Goal: Task Accomplishment & Management: Manage account settings

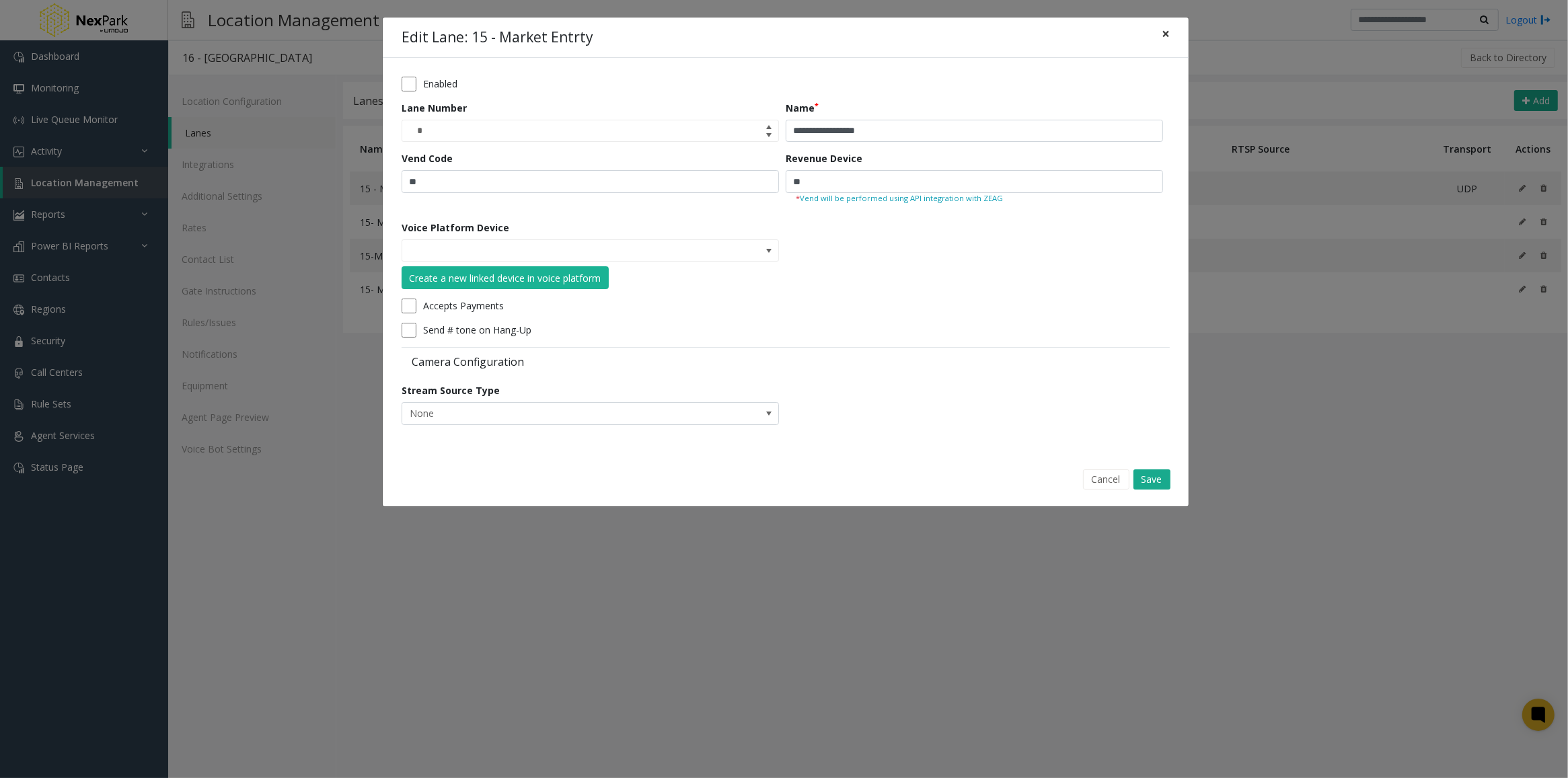
click at [1160, 31] on button "×" at bounding box center [1166, 33] width 27 height 33
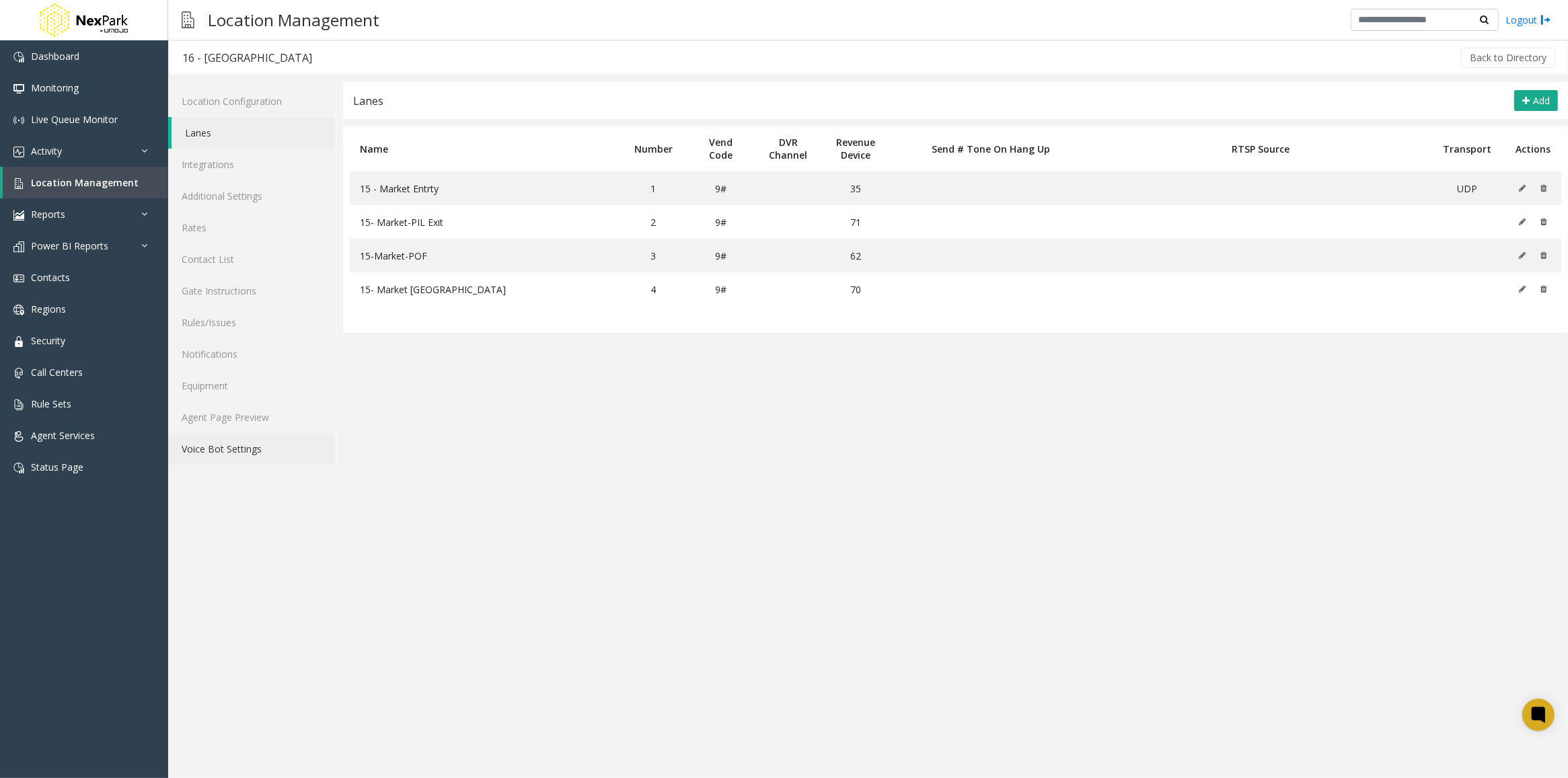
click at [233, 442] on link "Voice Bot Settings" at bounding box center [252, 448] width 167 height 32
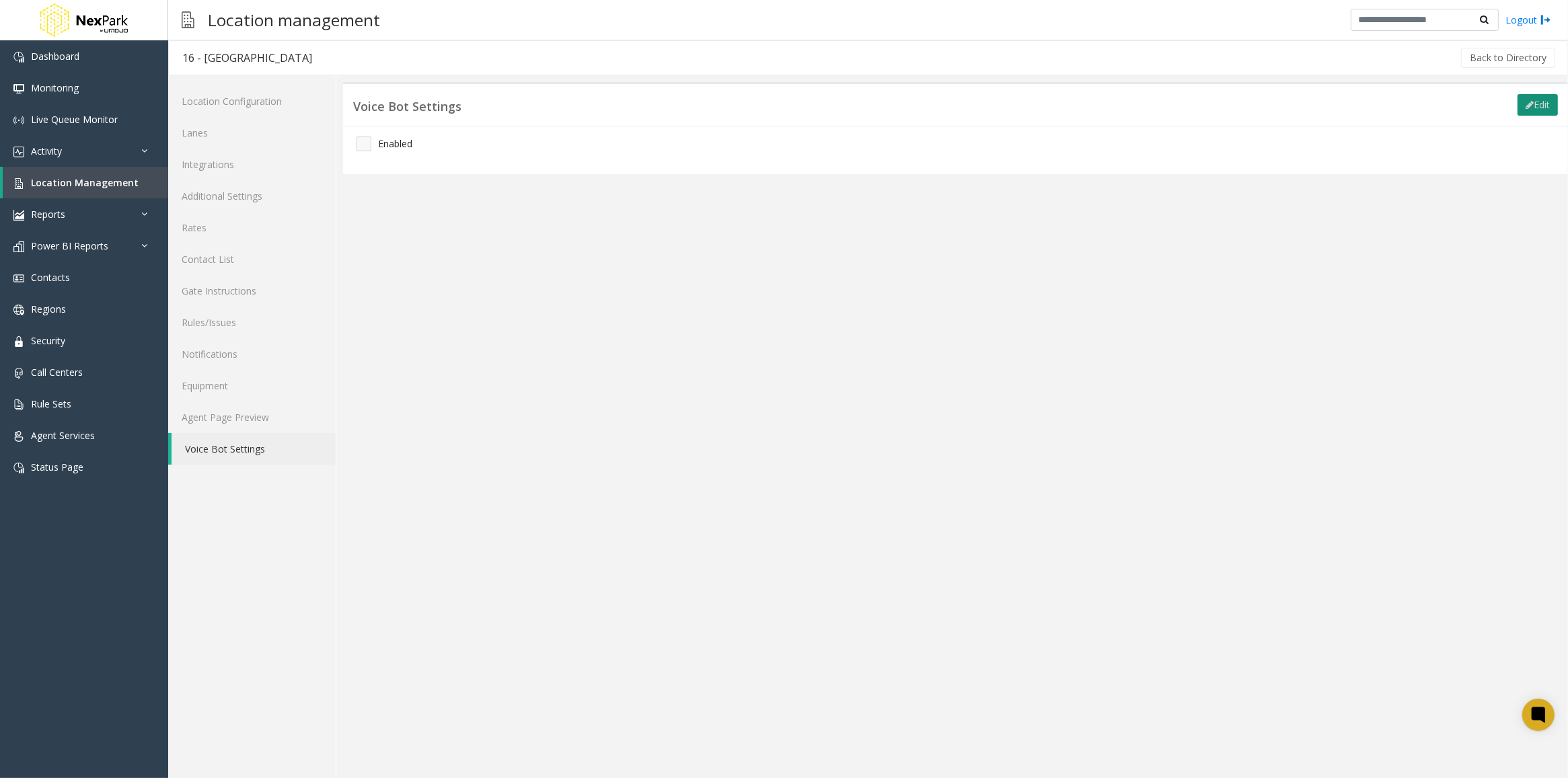
click at [1527, 101] on icon at bounding box center [1529, 104] width 8 height 9
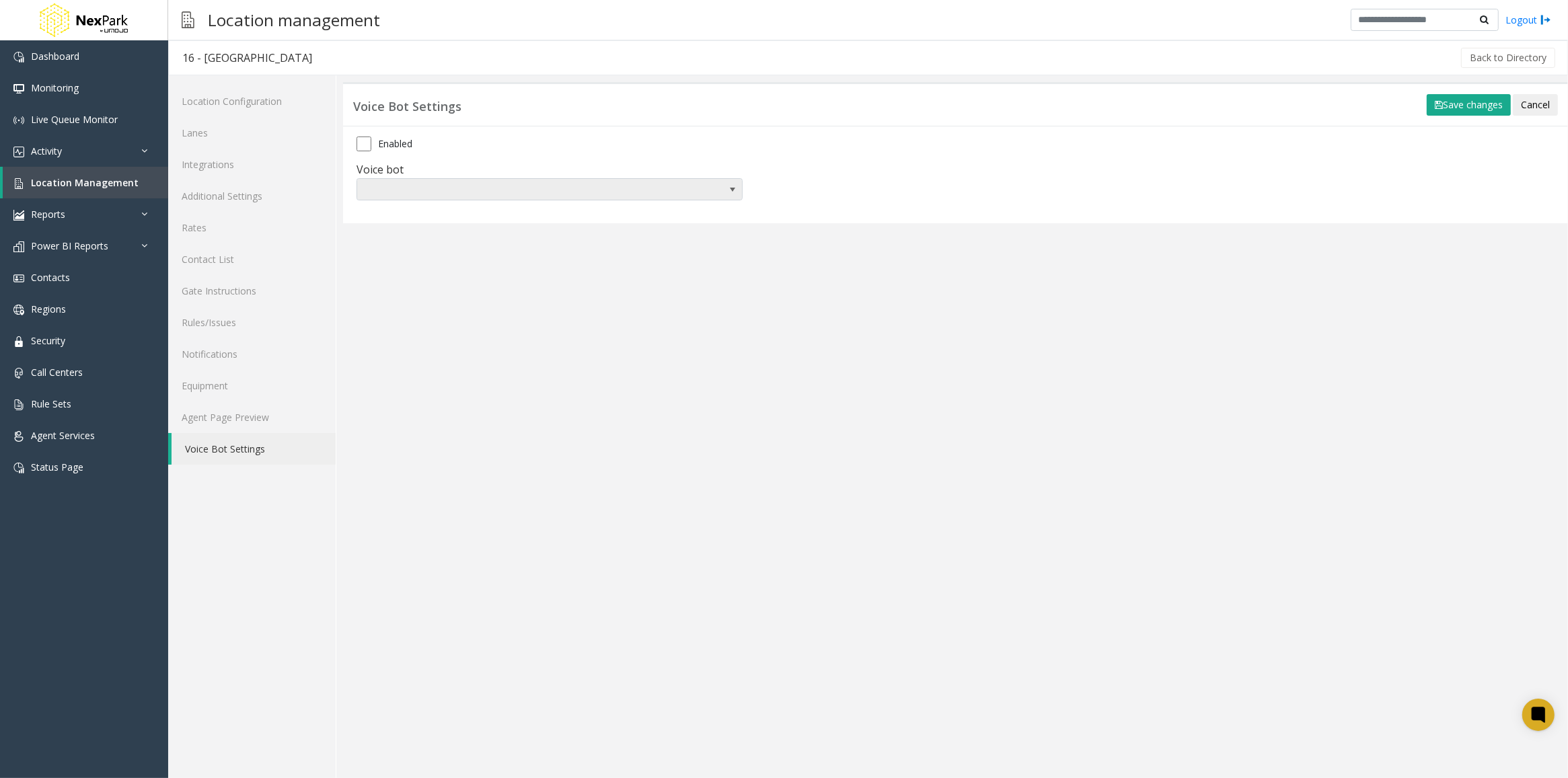
click at [703, 186] on span "NO DATA FOUND" at bounding box center [550, 189] width 386 height 23
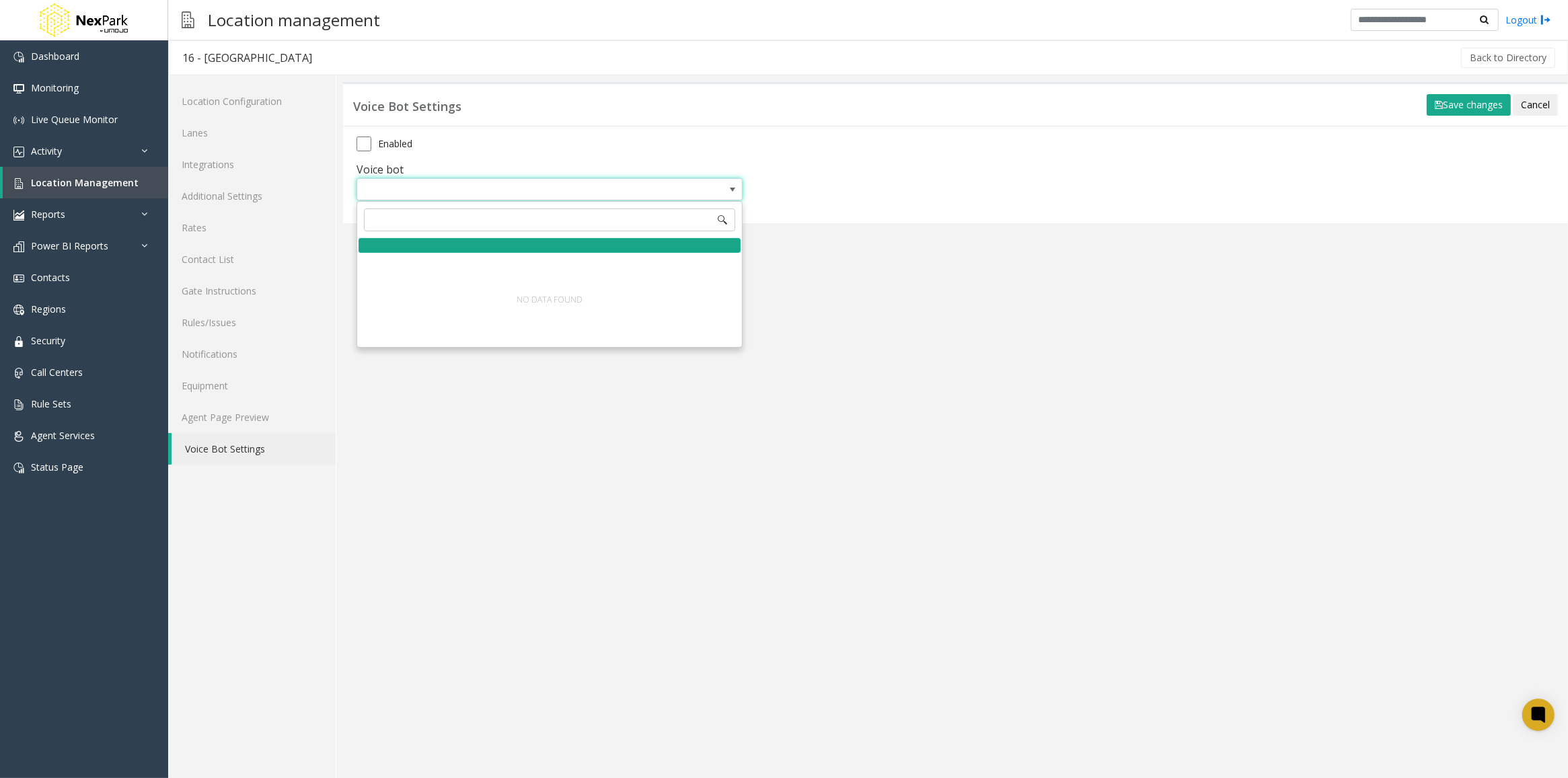
click at [627, 242] on div at bounding box center [550, 245] width 382 height 15
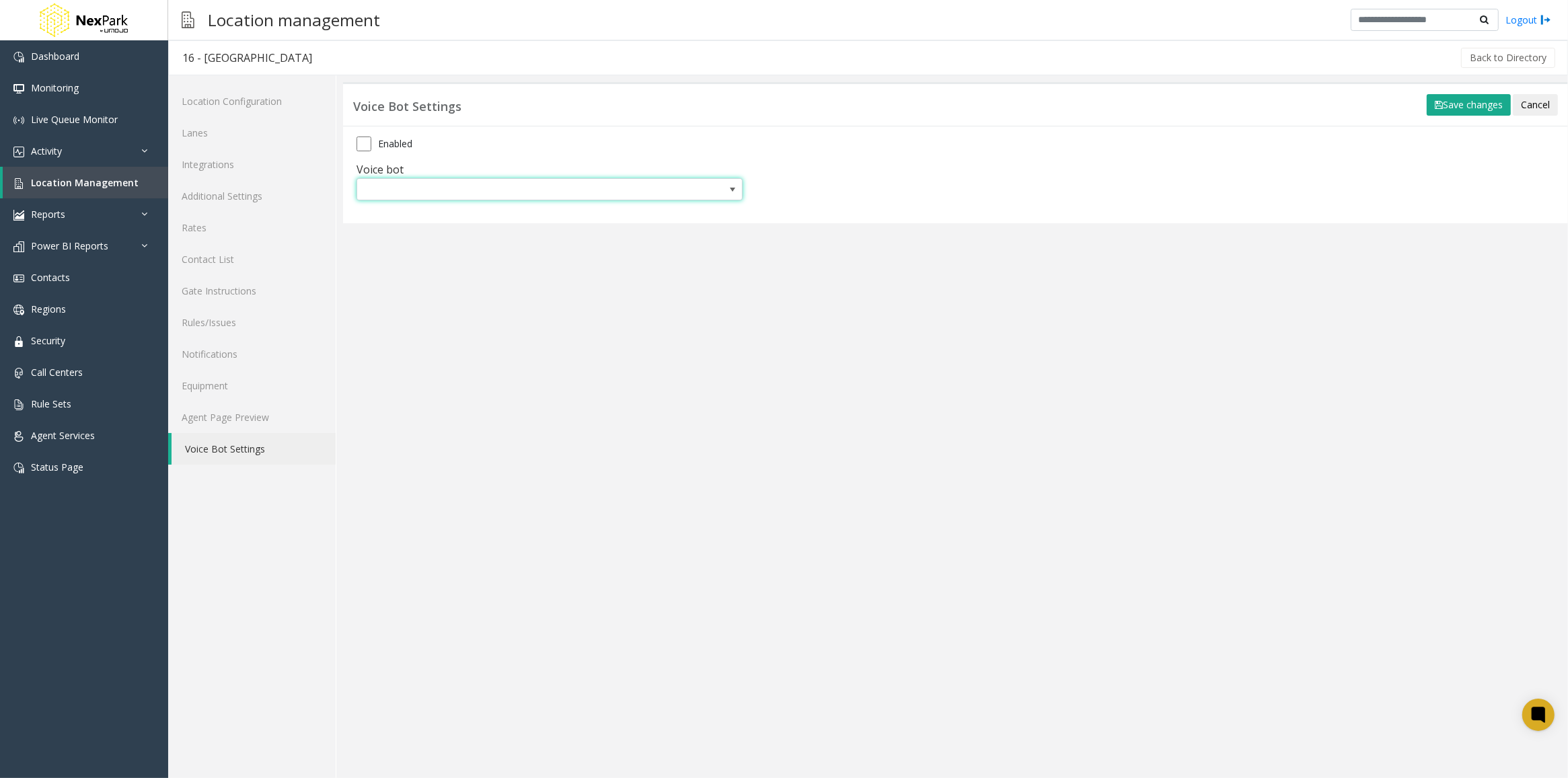
click at [924, 259] on app-voicebot "Voice Bot Settings Edit Save changes Cancel Enabled Voice bot" at bounding box center [955, 429] width 1225 height 695
click at [45, 371] on span "Call Centers" at bounding box center [56, 372] width 52 height 13
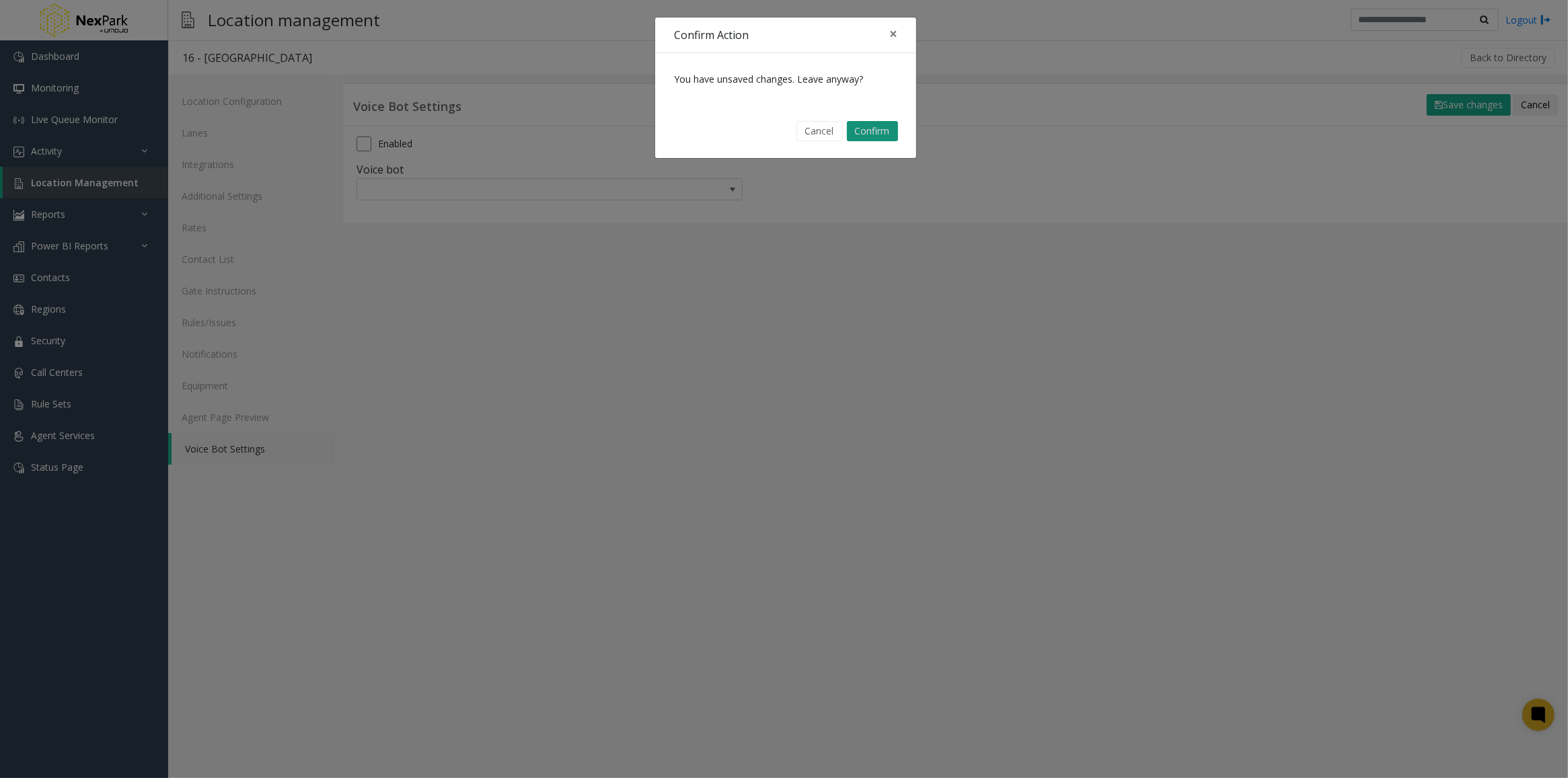
click at [878, 130] on button "Confirm" at bounding box center [872, 131] width 51 height 20
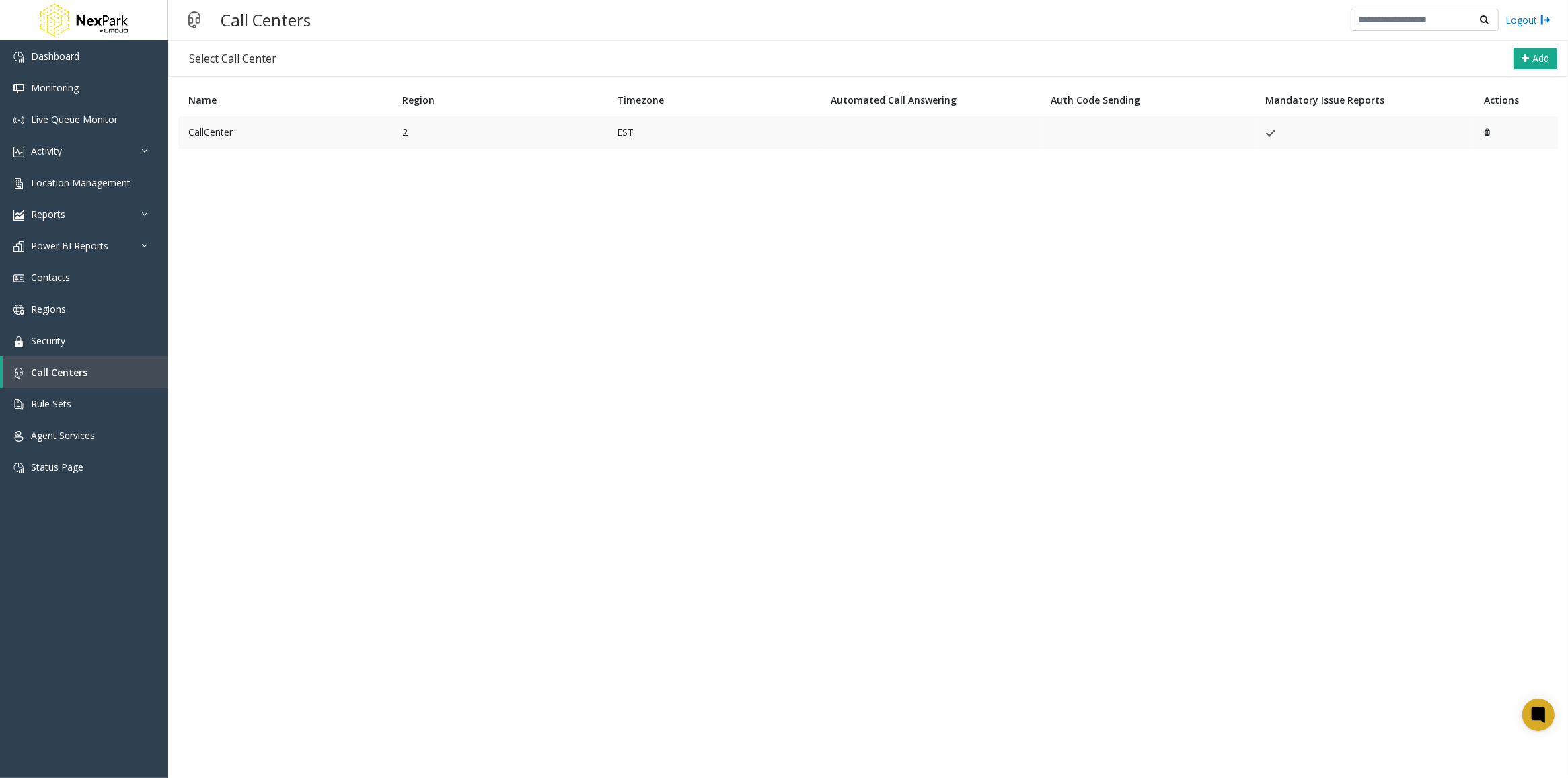
click at [284, 125] on td "CallCenter" at bounding box center [285, 132] width 214 height 32
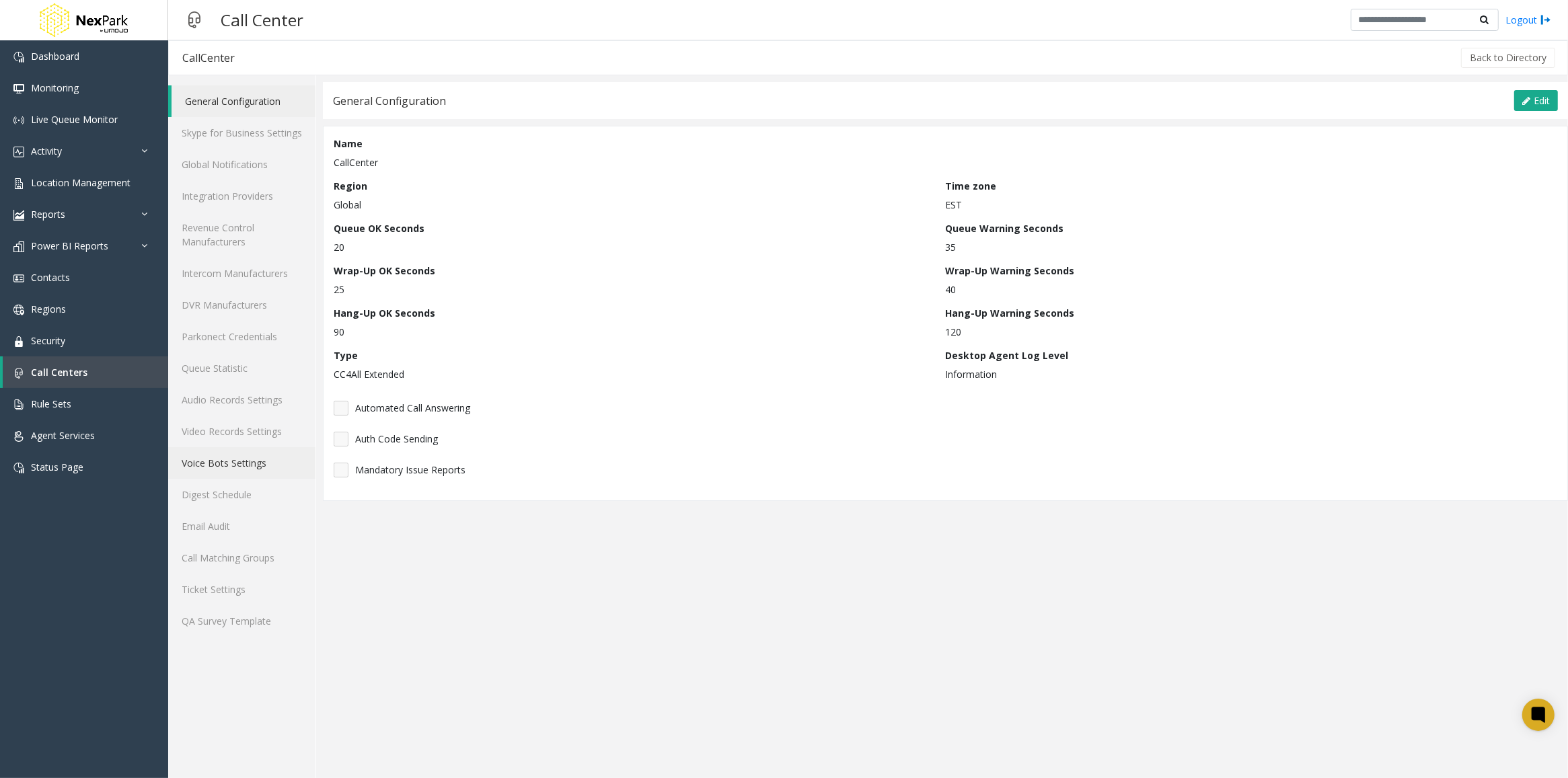
click at [217, 458] on link "Voice Bots Settings" at bounding box center [242, 462] width 148 height 32
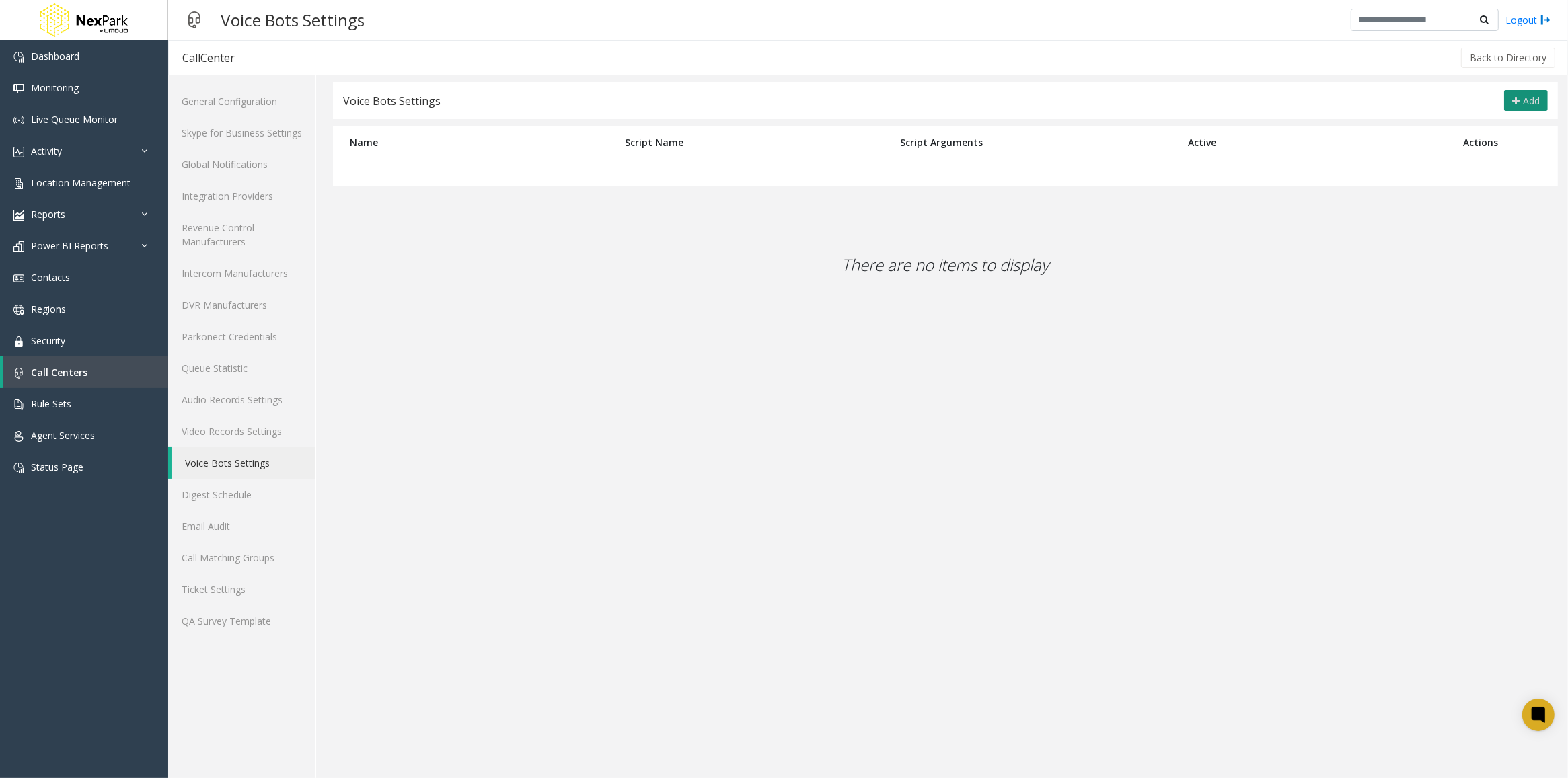
click at [1530, 90] on button "Add" at bounding box center [1525, 101] width 44 height 21
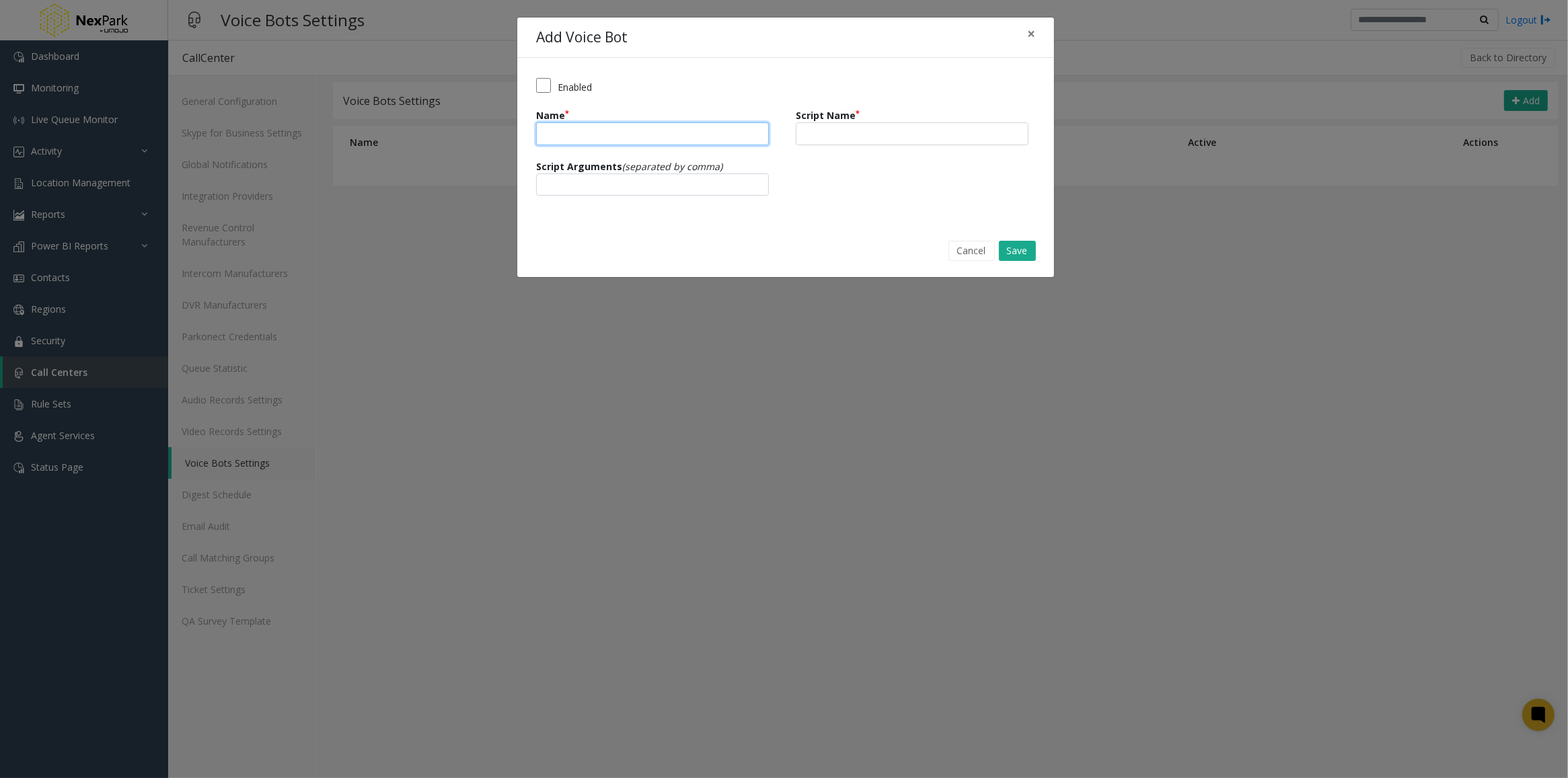
click at [673, 135] on input "Name" at bounding box center [652, 133] width 233 height 23
type input "**********"
drag, startPoint x: 632, startPoint y: 183, endPoint x: 464, endPoint y: 172, distance: 168.4
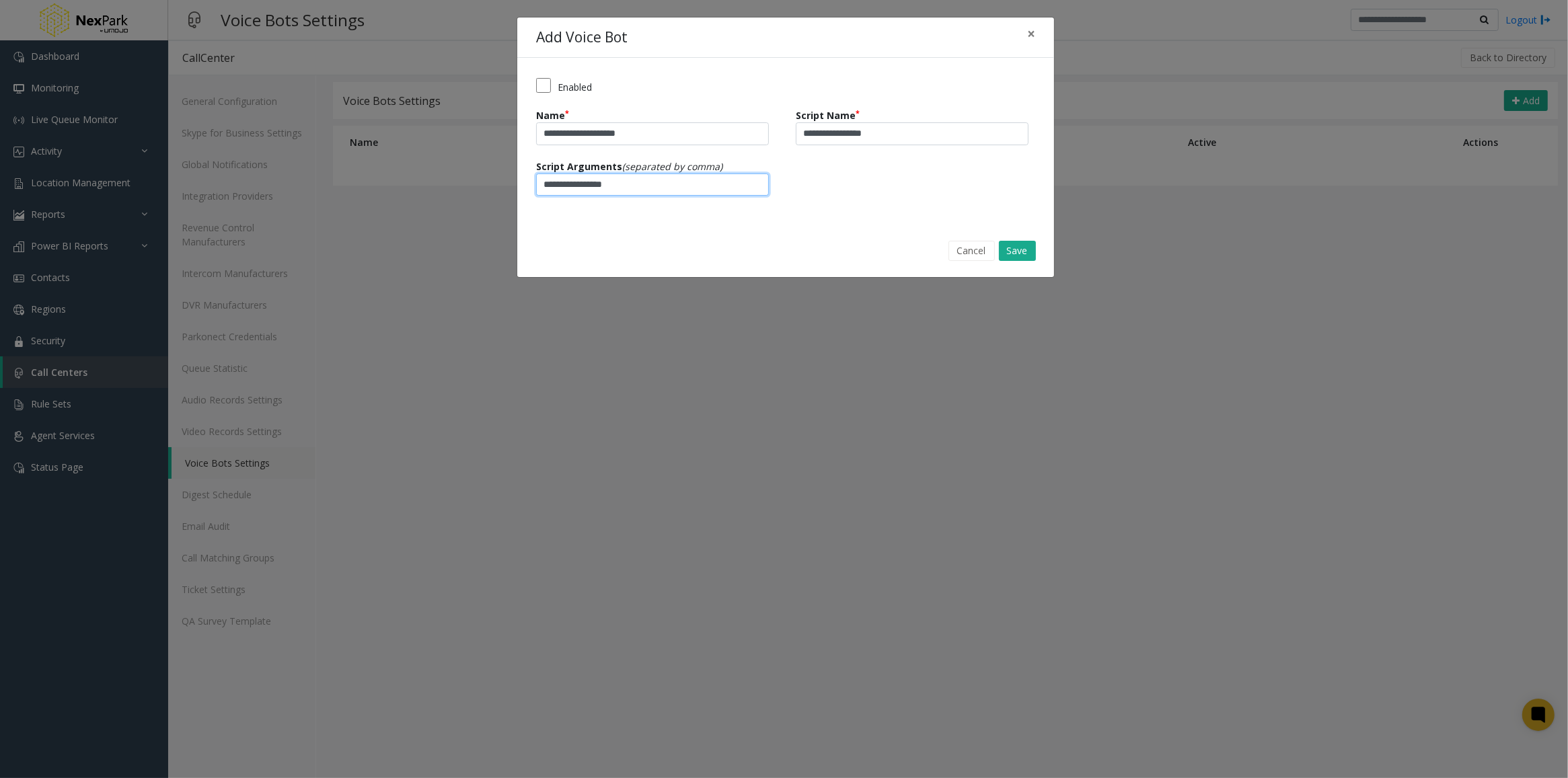
click at [464, 172] on div "**********" at bounding box center [784, 389] width 1568 height 778
click at [1021, 249] on button "Save" at bounding box center [1017, 251] width 37 height 20
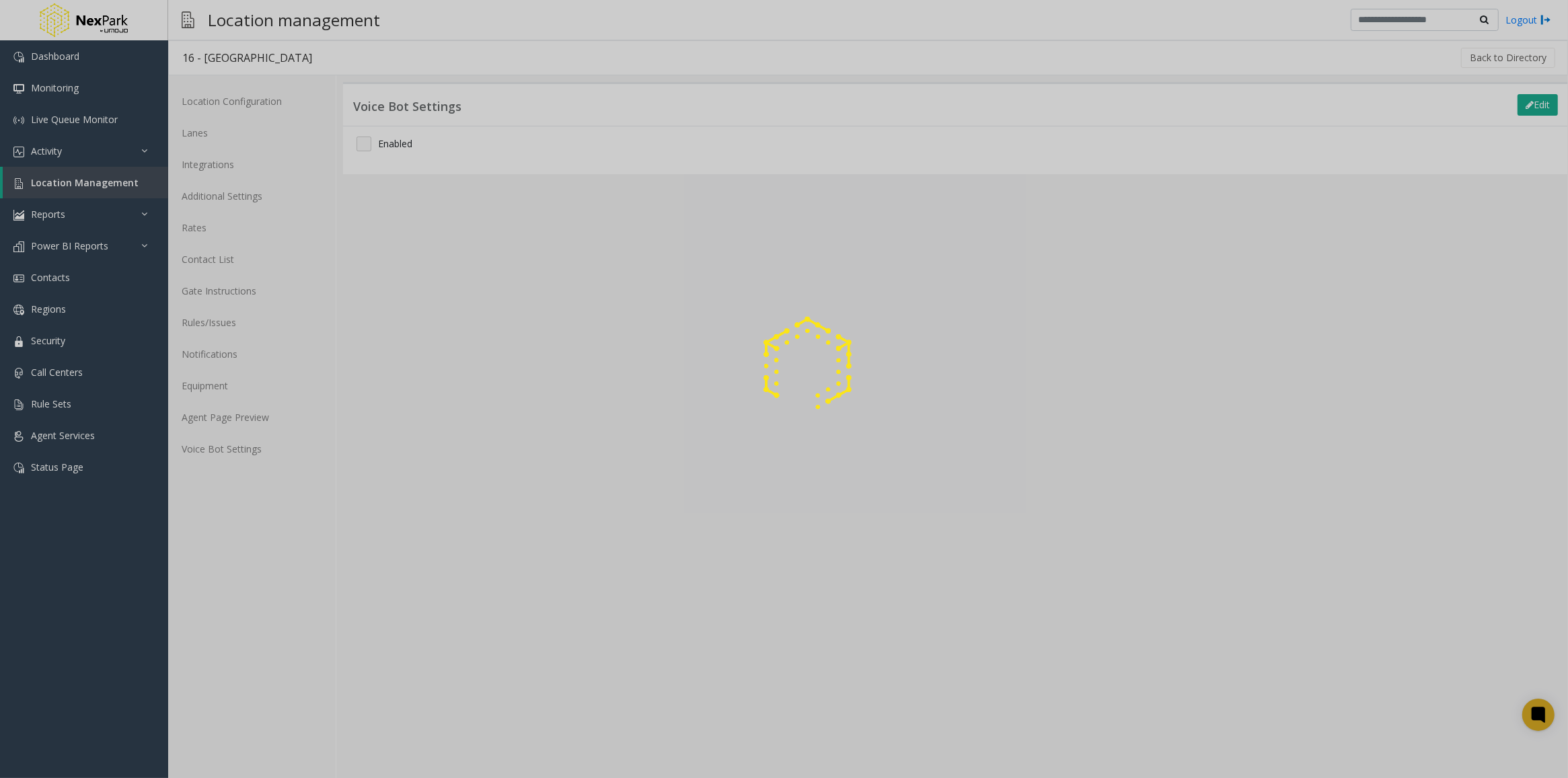
click at [667, 588] on div at bounding box center [784, 389] width 1568 height 778
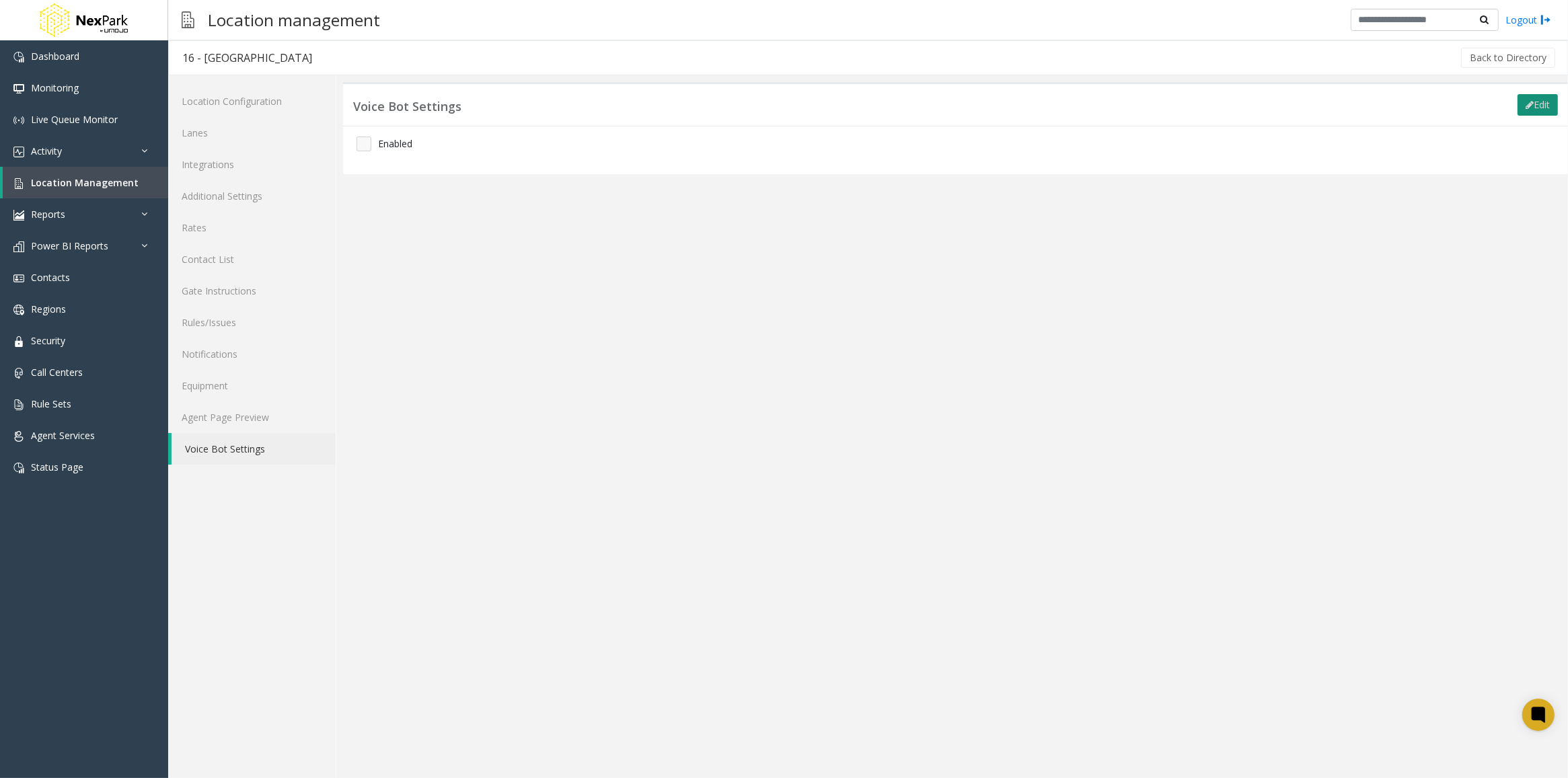
click at [1536, 107] on button "Edit" at bounding box center [1537, 104] width 40 height 21
click at [376, 140] on div "Enabled" at bounding box center [955, 143] width 1218 height 15
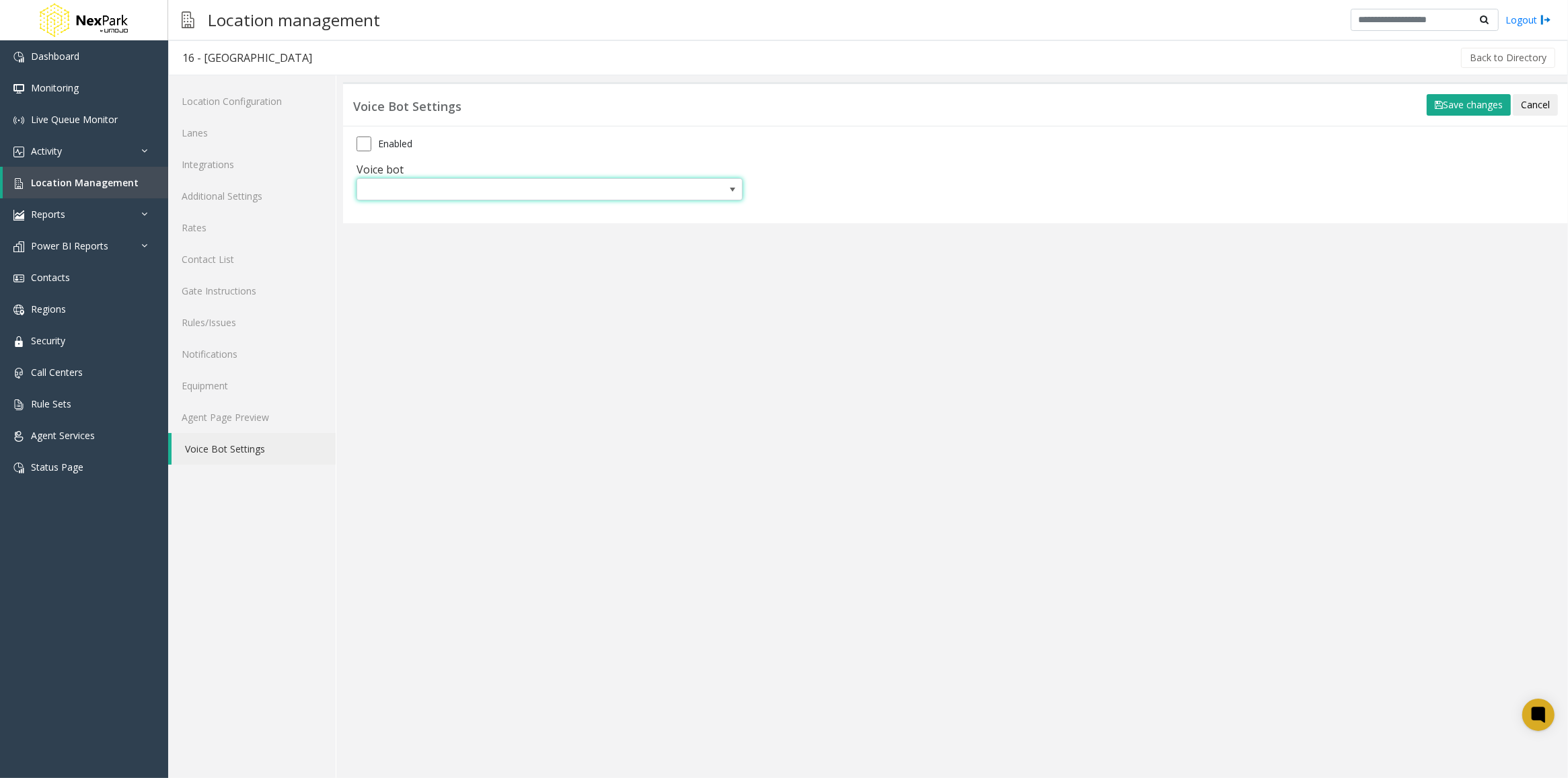
click at [680, 186] on span at bounding box center [550, 189] width 386 height 23
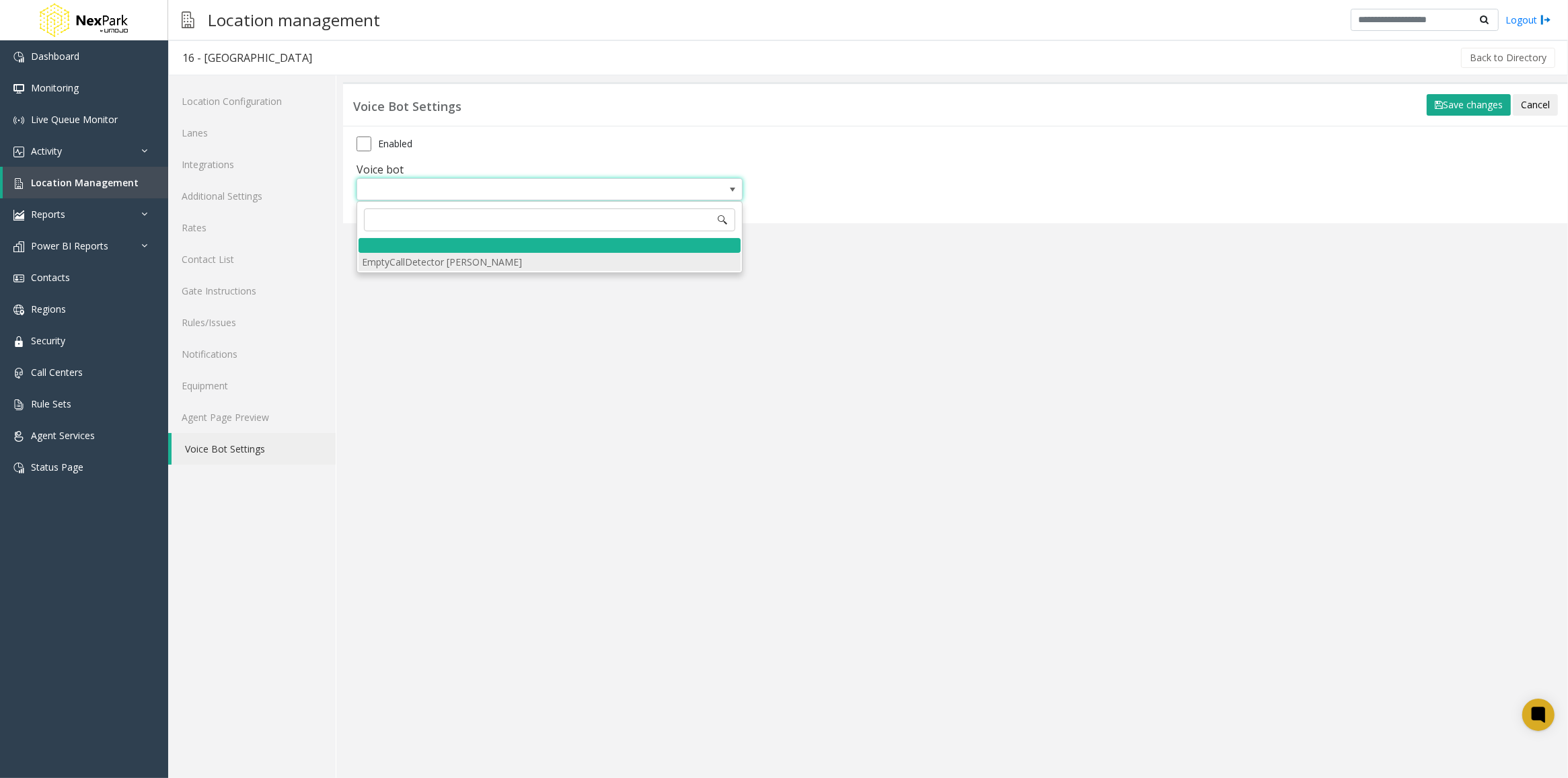
click at [405, 264] on li "EmptyCallDetector [PERSON_NAME]" at bounding box center [550, 261] width 382 height 18
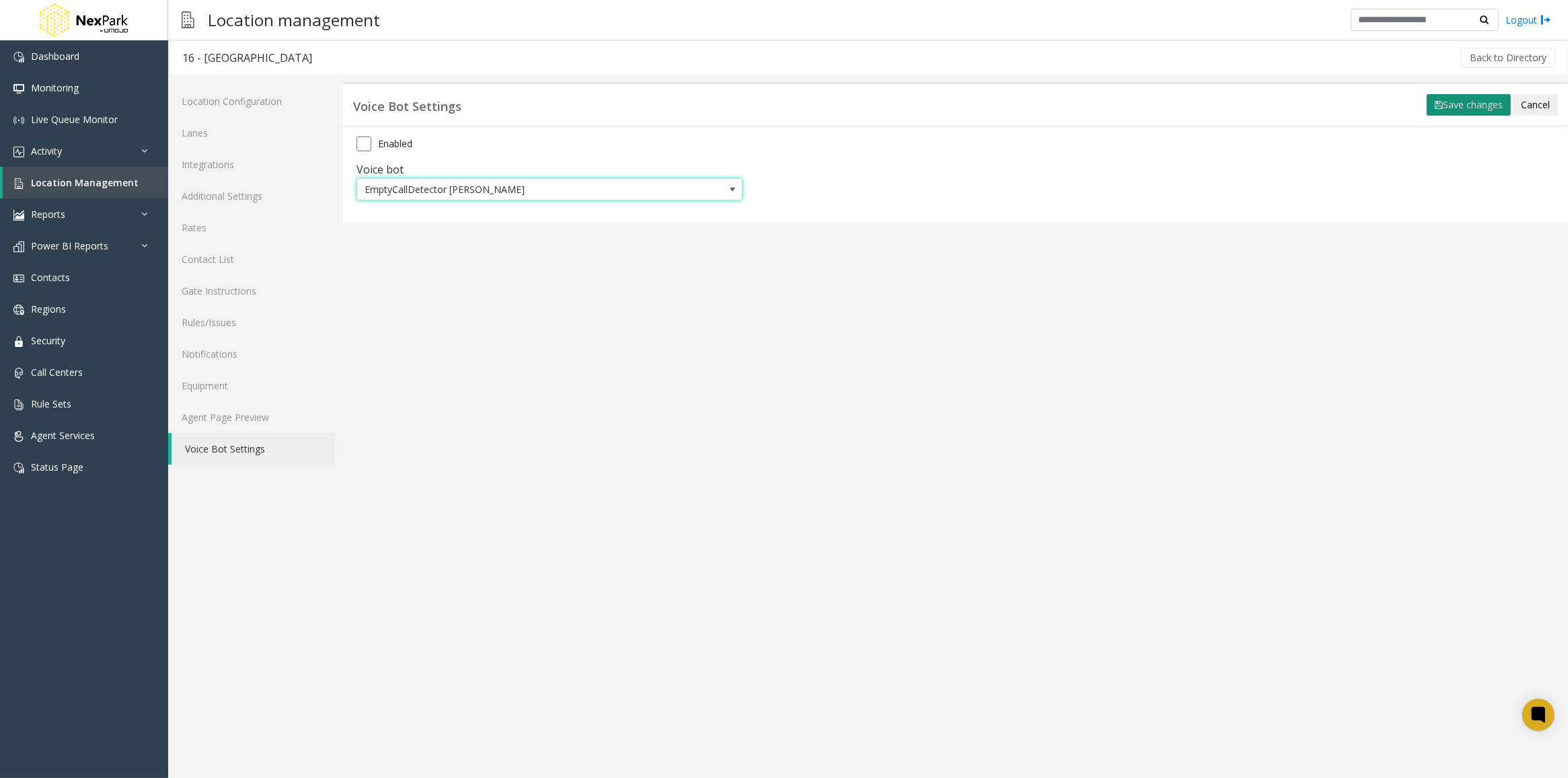
click at [1477, 108] on button "Save changes" at bounding box center [1468, 104] width 84 height 21
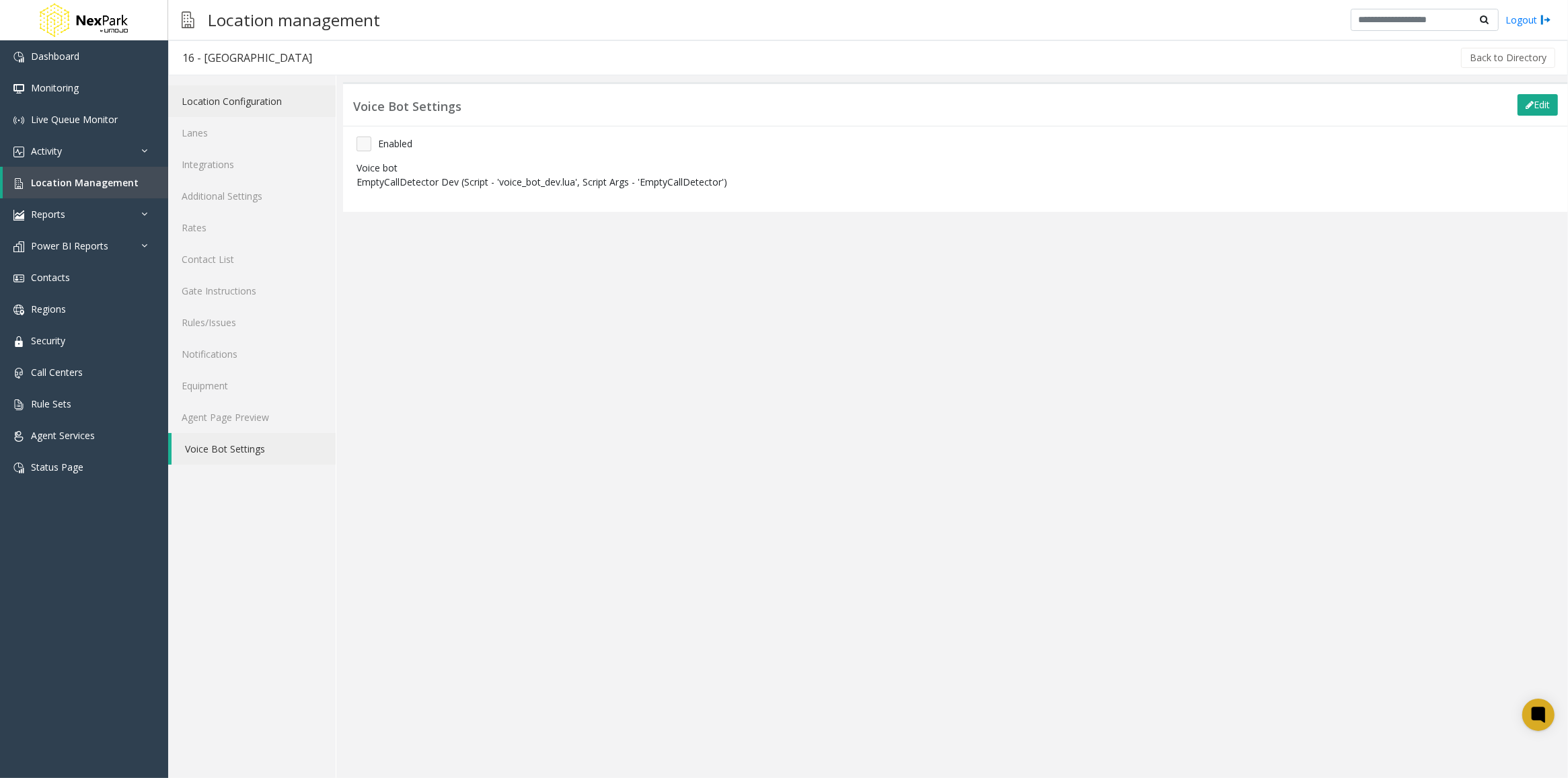
click at [216, 95] on link "Location Configuration" at bounding box center [252, 101] width 167 height 32
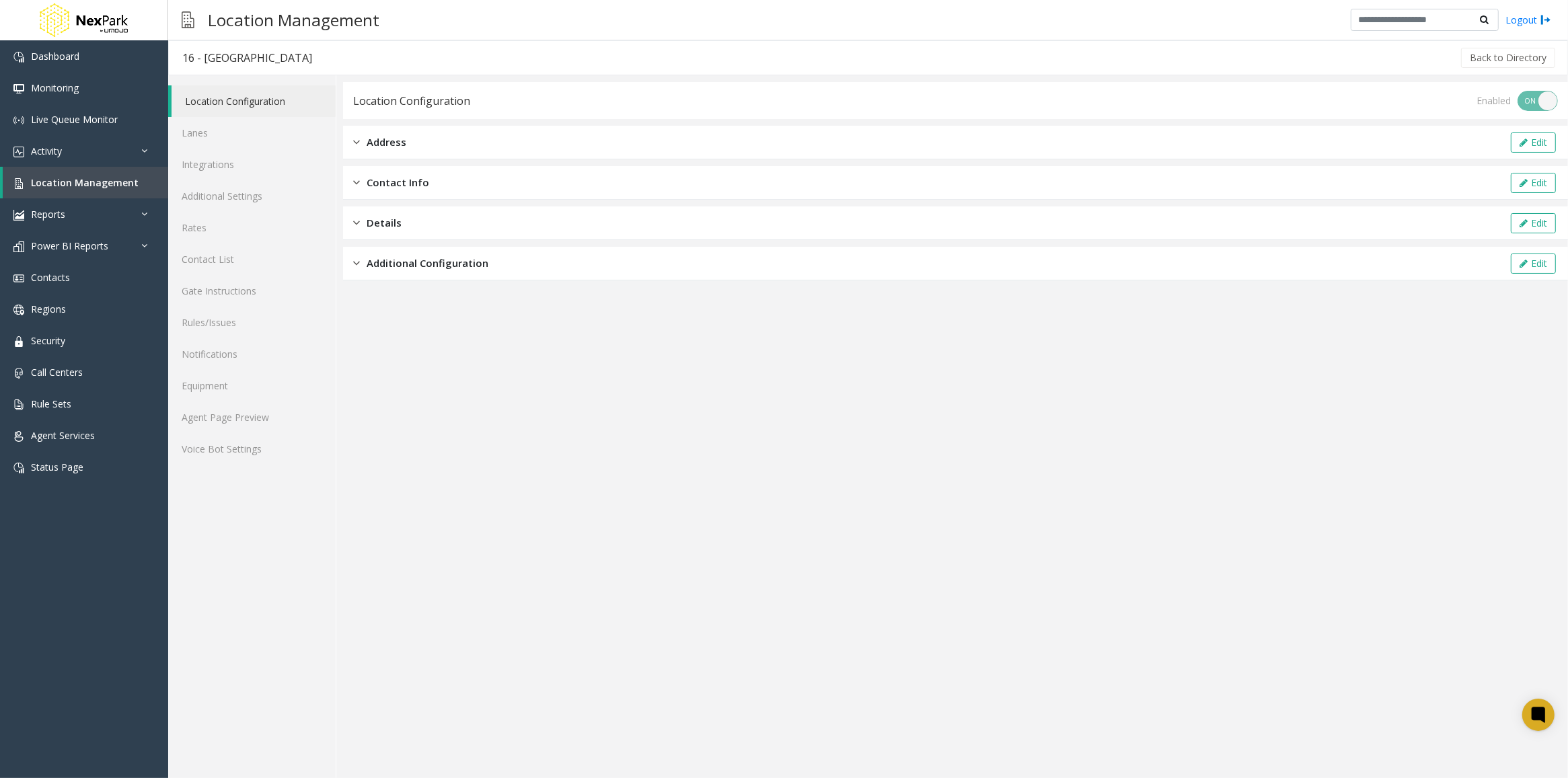
click at [428, 270] on span "Additional Configuration" at bounding box center [427, 263] width 122 height 15
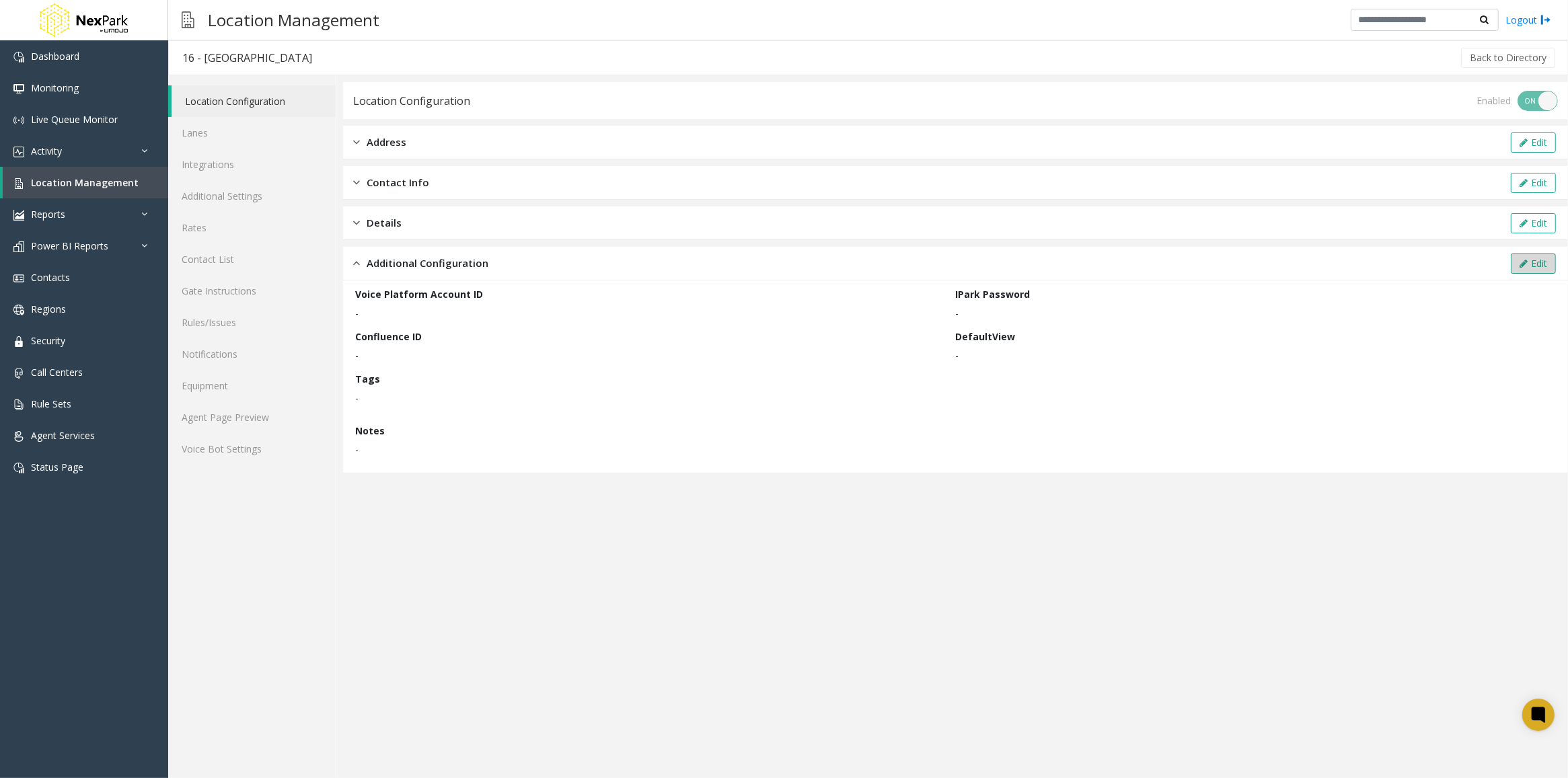
click at [1544, 261] on button "Edit" at bounding box center [1533, 264] width 45 height 20
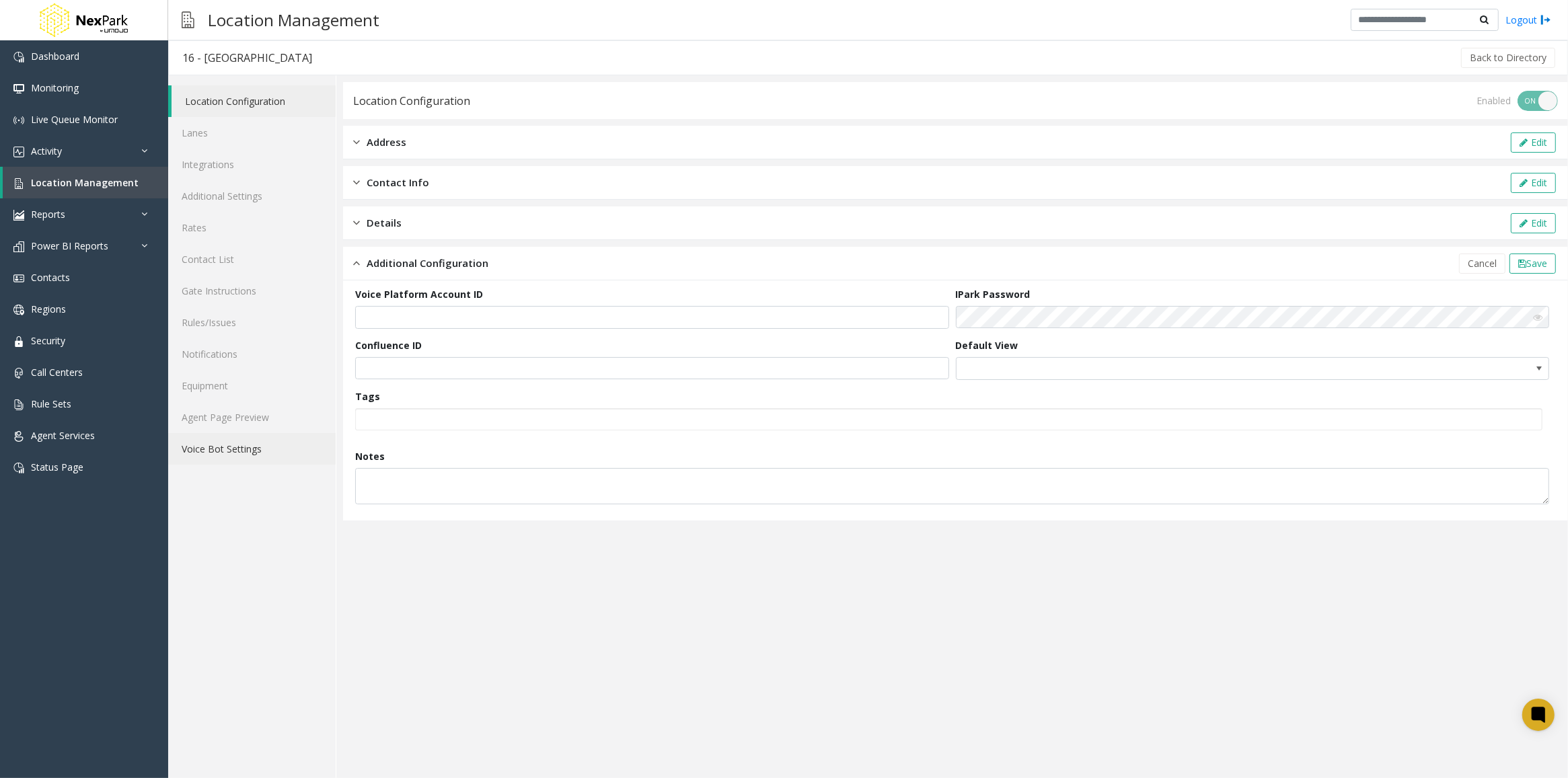
click at [225, 445] on link "Voice Bot Settings" at bounding box center [252, 448] width 167 height 32
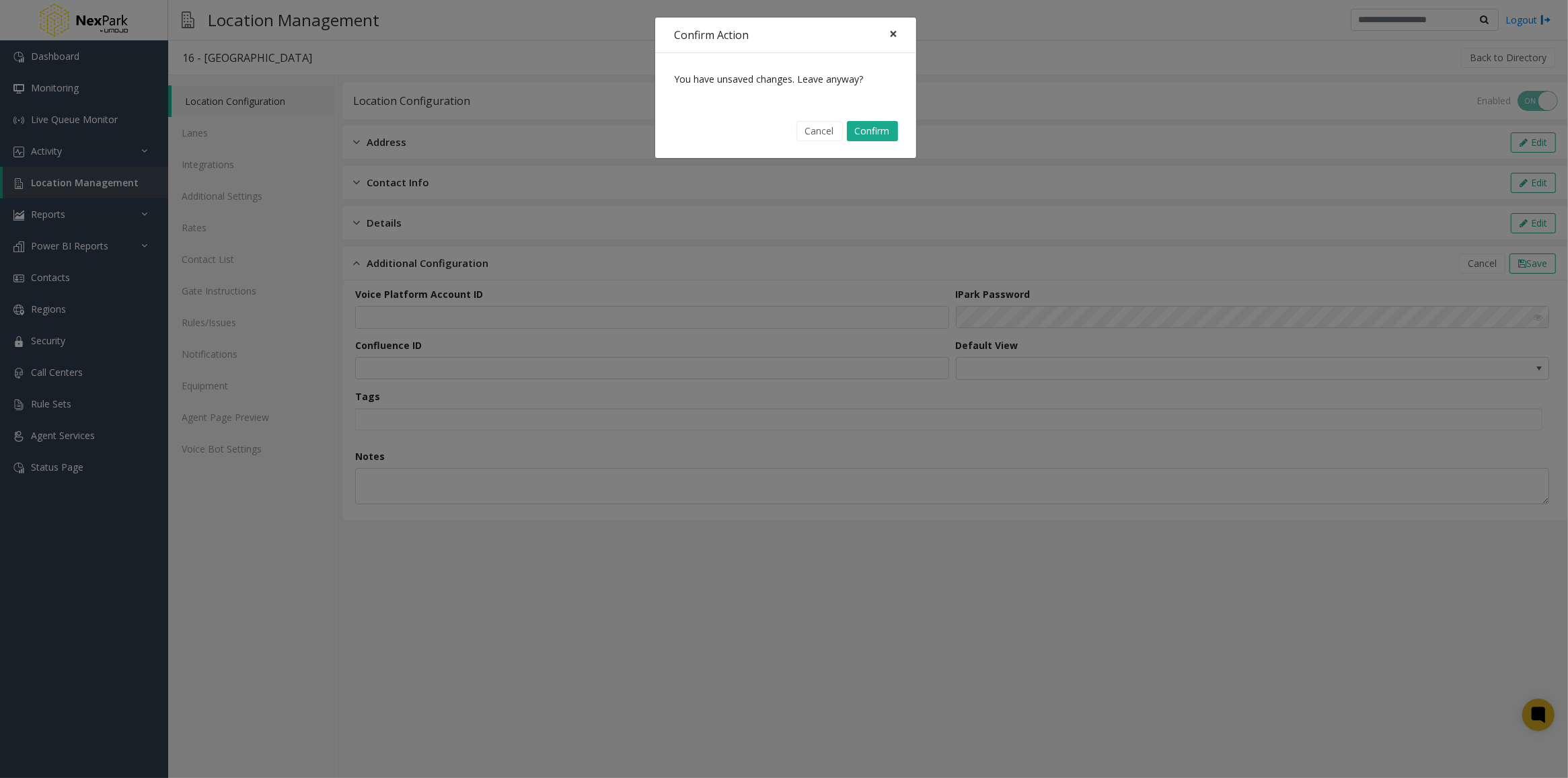
click at [889, 31] on span "×" at bounding box center [893, 33] width 8 height 19
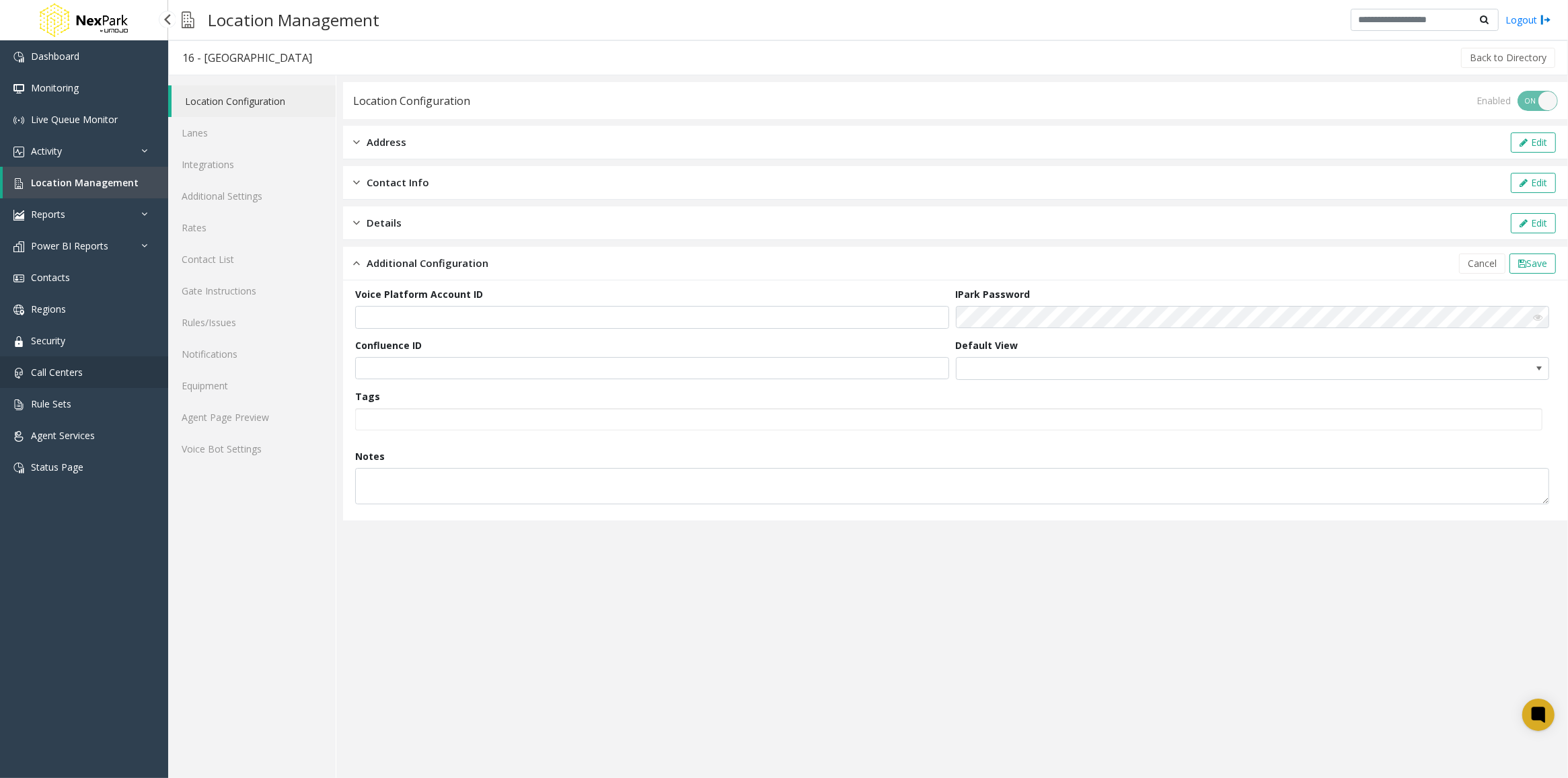
click at [36, 370] on span "Call Centers" at bounding box center [56, 372] width 52 height 13
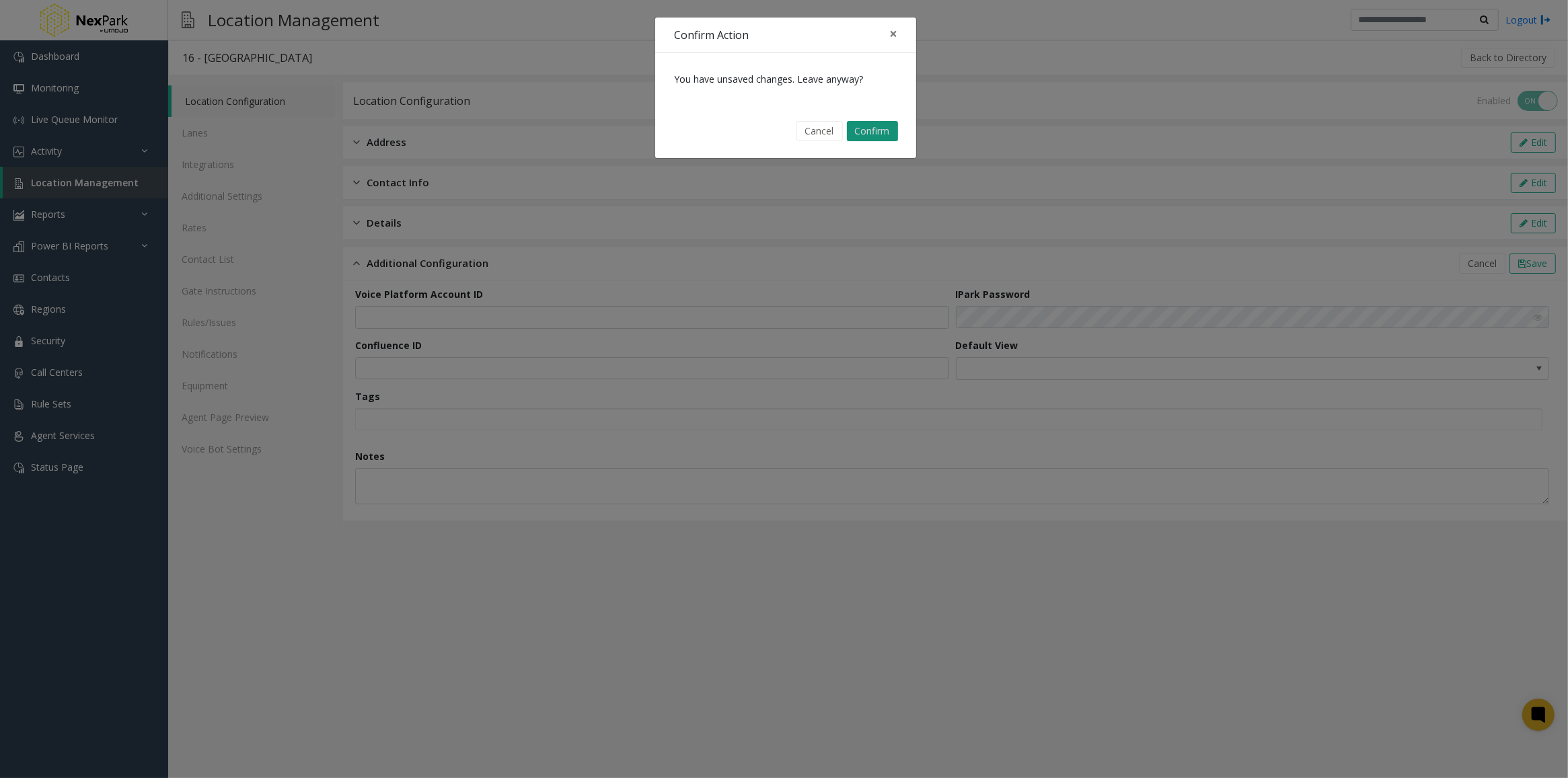
click at [865, 128] on button "Confirm" at bounding box center [872, 131] width 51 height 20
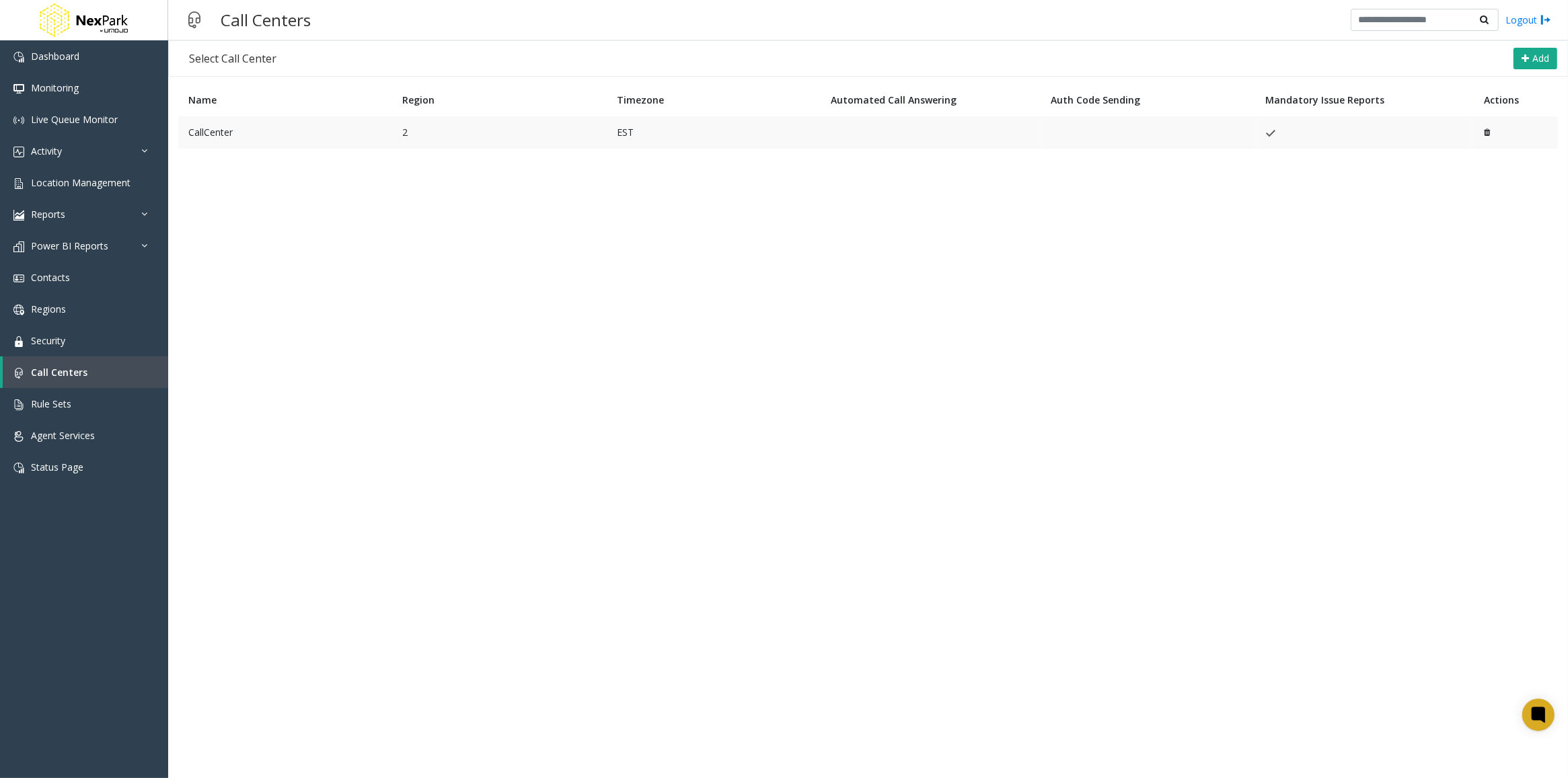
click at [355, 142] on td "CallCenter" at bounding box center [285, 132] width 214 height 32
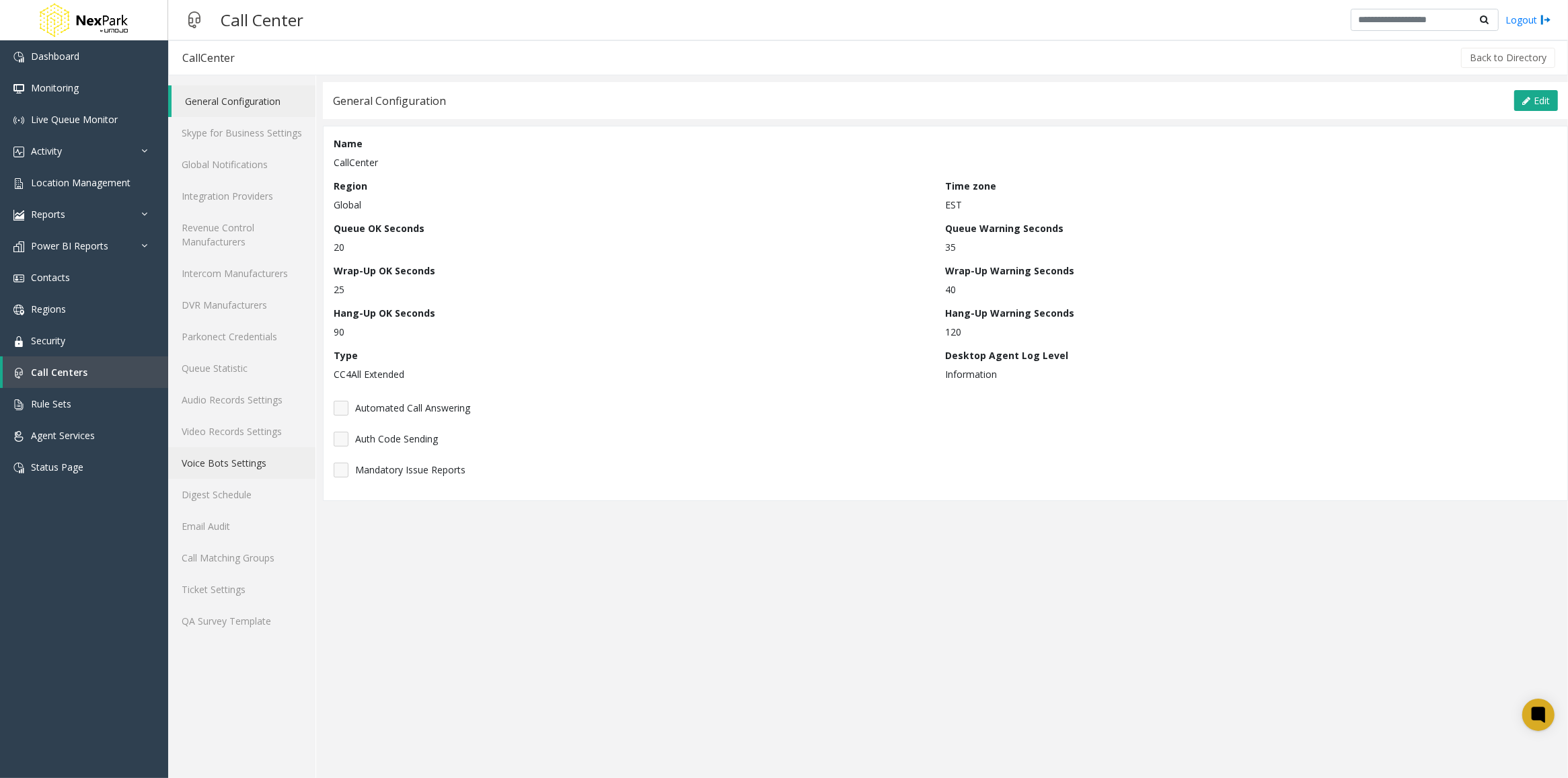
click at [203, 464] on link "Voice Bots Settings" at bounding box center [242, 462] width 148 height 32
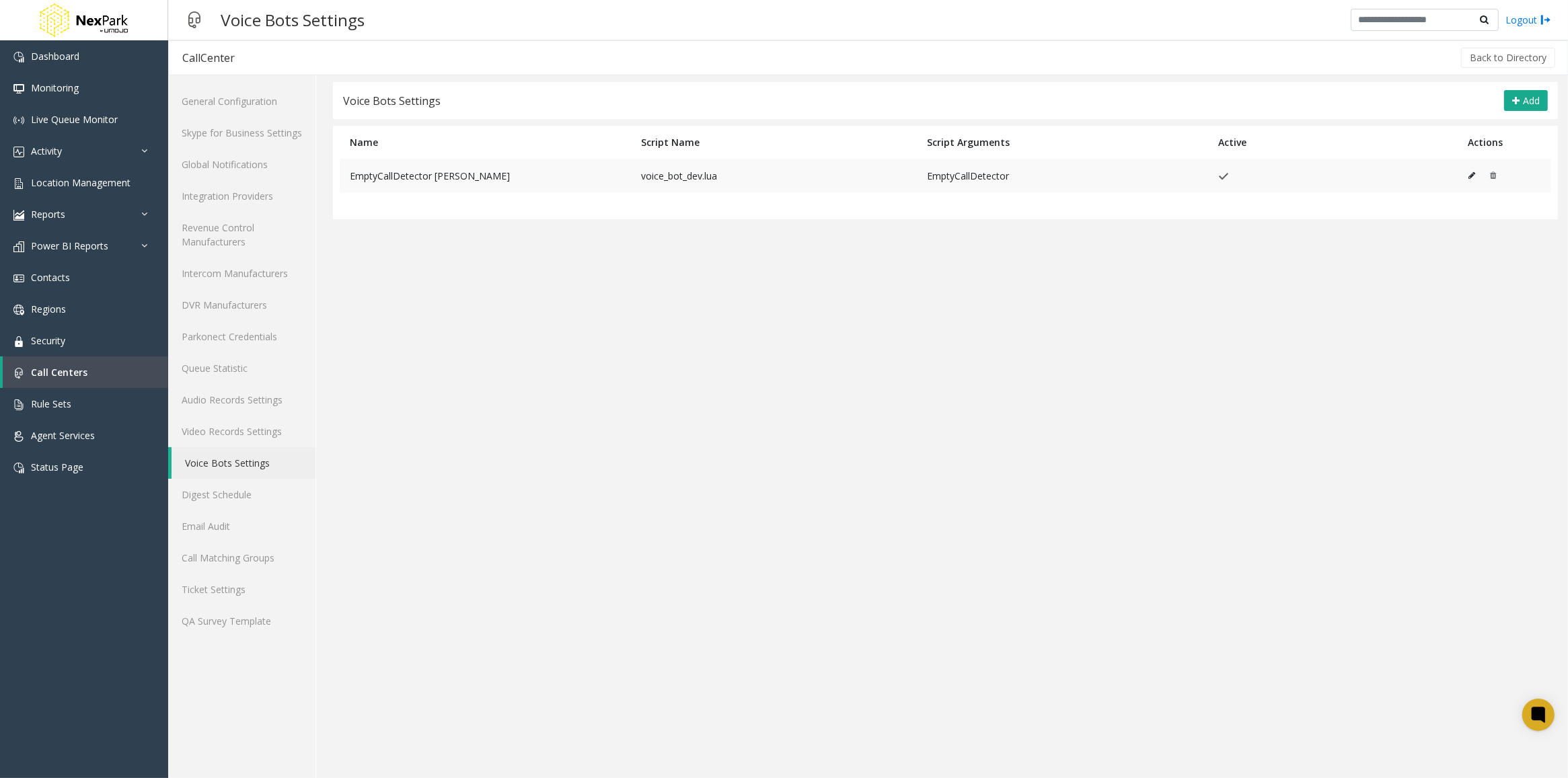
click at [1470, 175] on icon at bounding box center [1472, 175] width 7 height 8
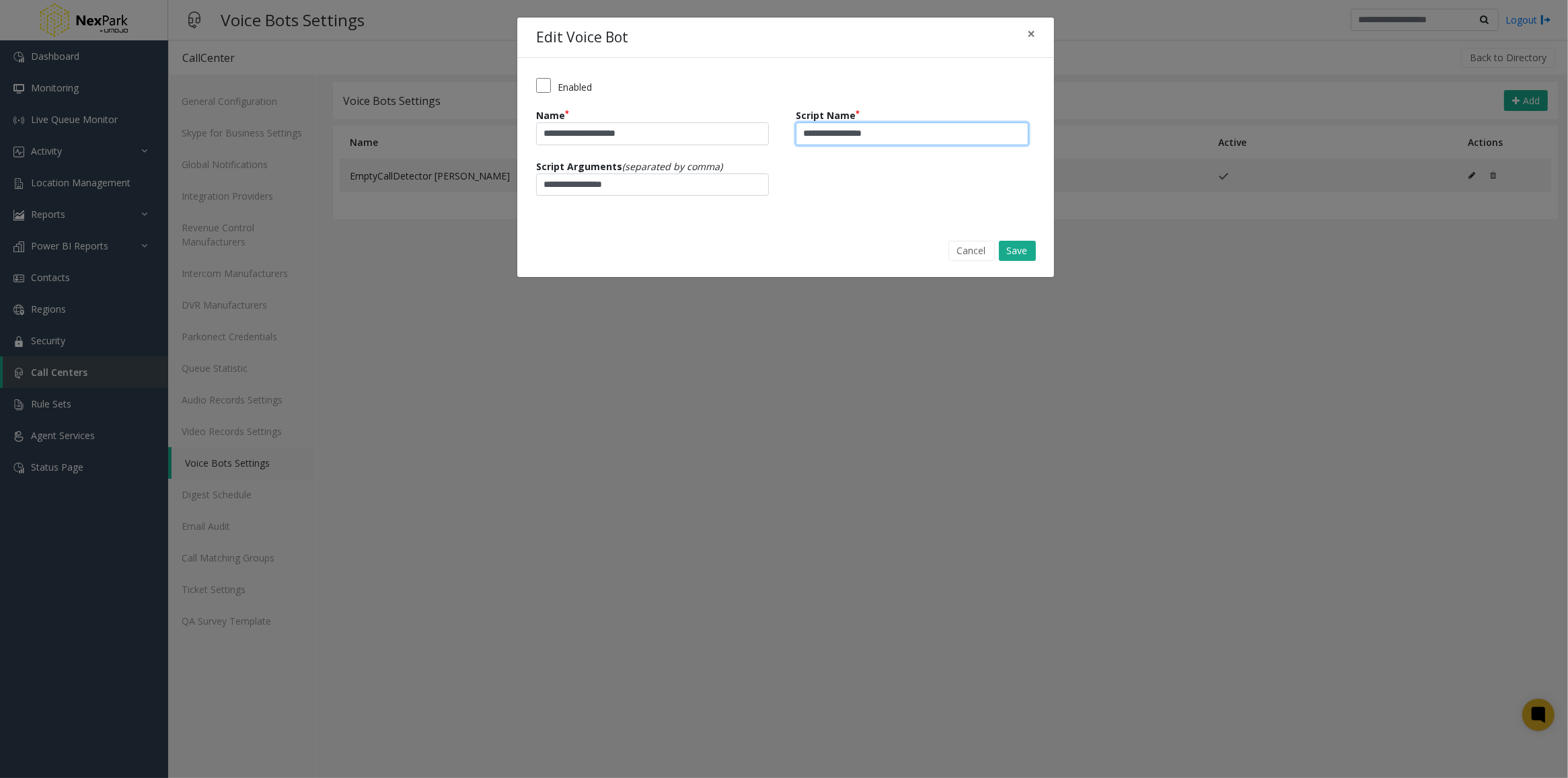
drag, startPoint x: 910, startPoint y: 135, endPoint x: 764, endPoint y: 132, distance: 146.0
click at [764, 132] on div "**********" at bounding box center [785, 154] width 499 height 102
click at [673, 182] on input "**********" at bounding box center [652, 184] width 233 height 23
click at [1026, 252] on button "Save" at bounding box center [1017, 251] width 37 height 20
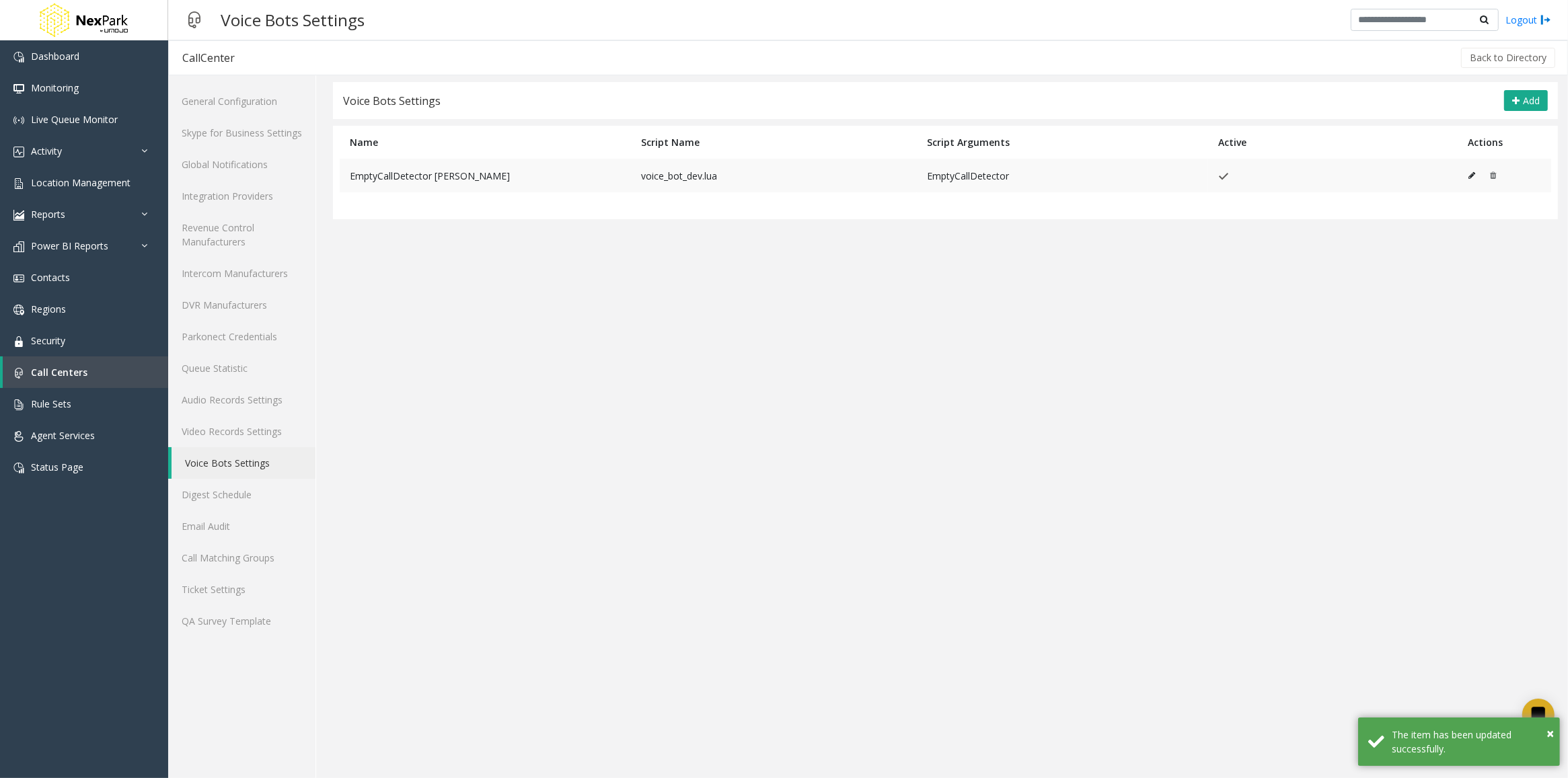
click at [967, 165] on td "EmptyCallDetector" at bounding box center [1062, 175] width 291 height 33
click at [965, 177] on td "EmptyCallDetector" at bounding box center [1062, 175] width 291 height 33
copy td "EmptyCallDetector"
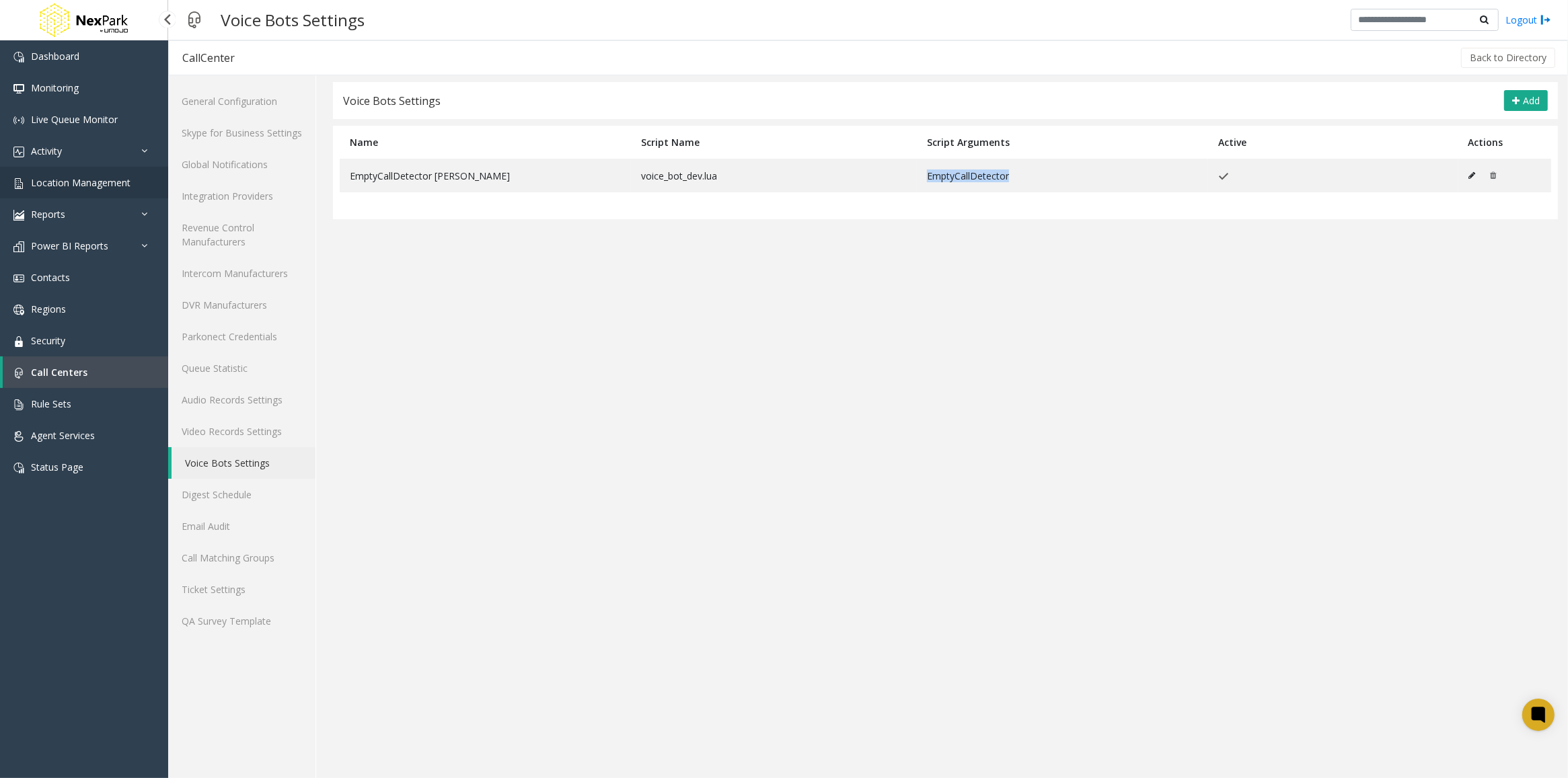
click at [65, 180] on span "Location Management" at bounding box center [80, 182] width 100 height 13
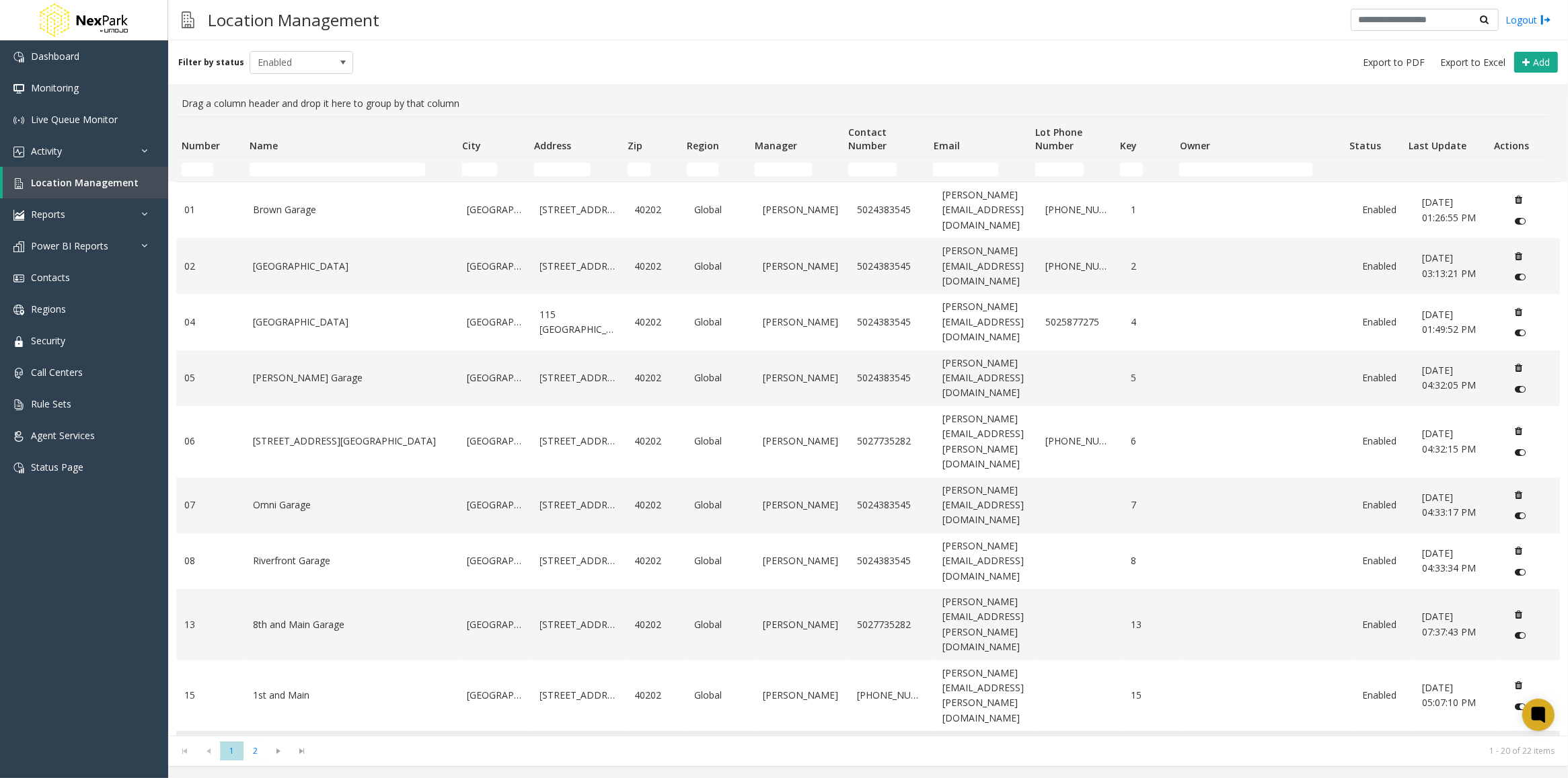
click at [291, 752] on link "[GEOGRAPHIC_DATA]" at bounding box center [352, 758] width 198 height 15
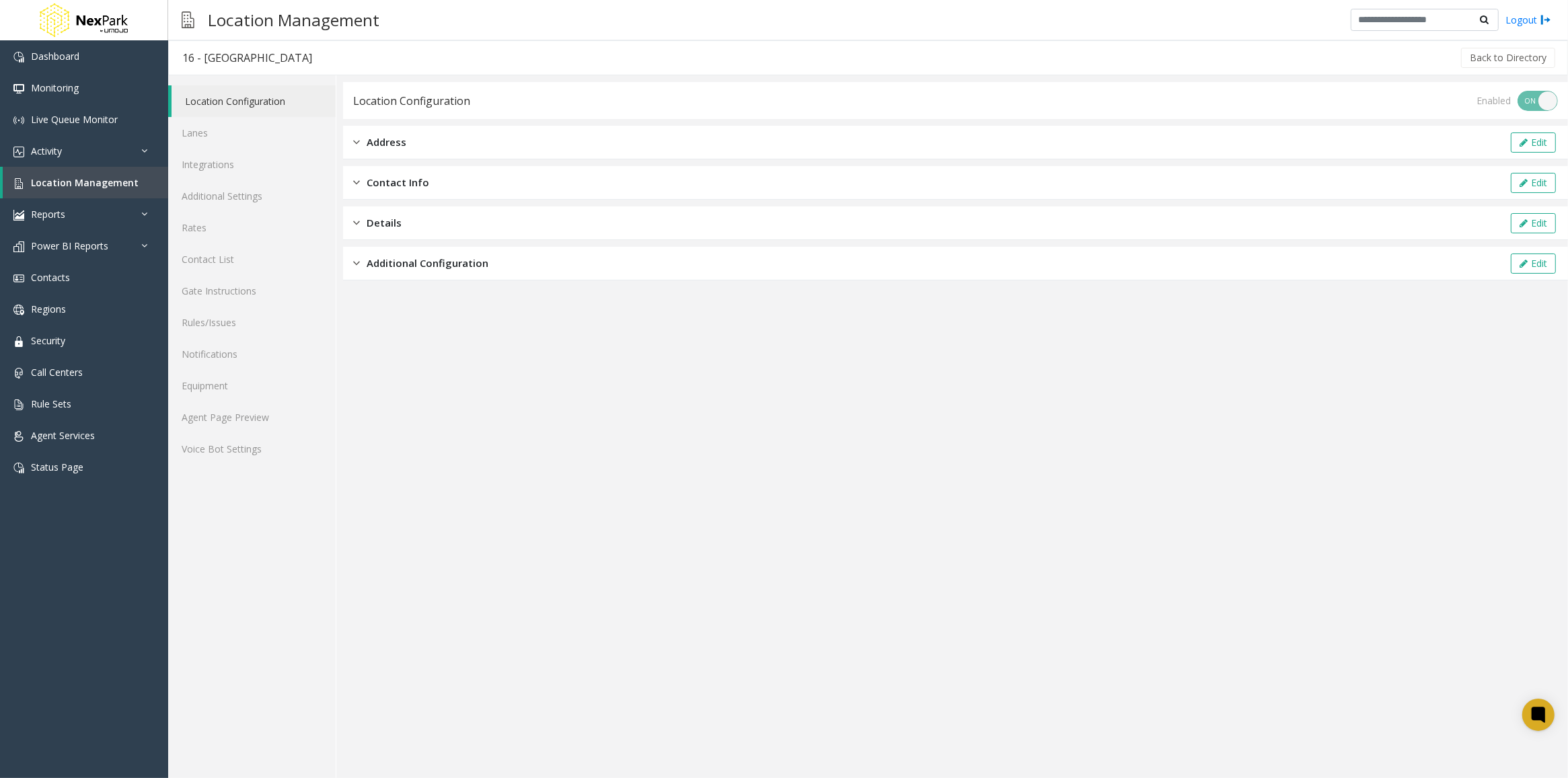
click at [442, 270] on span "Additional Configuration" at bounding box center [427, 263] width 122 height 15
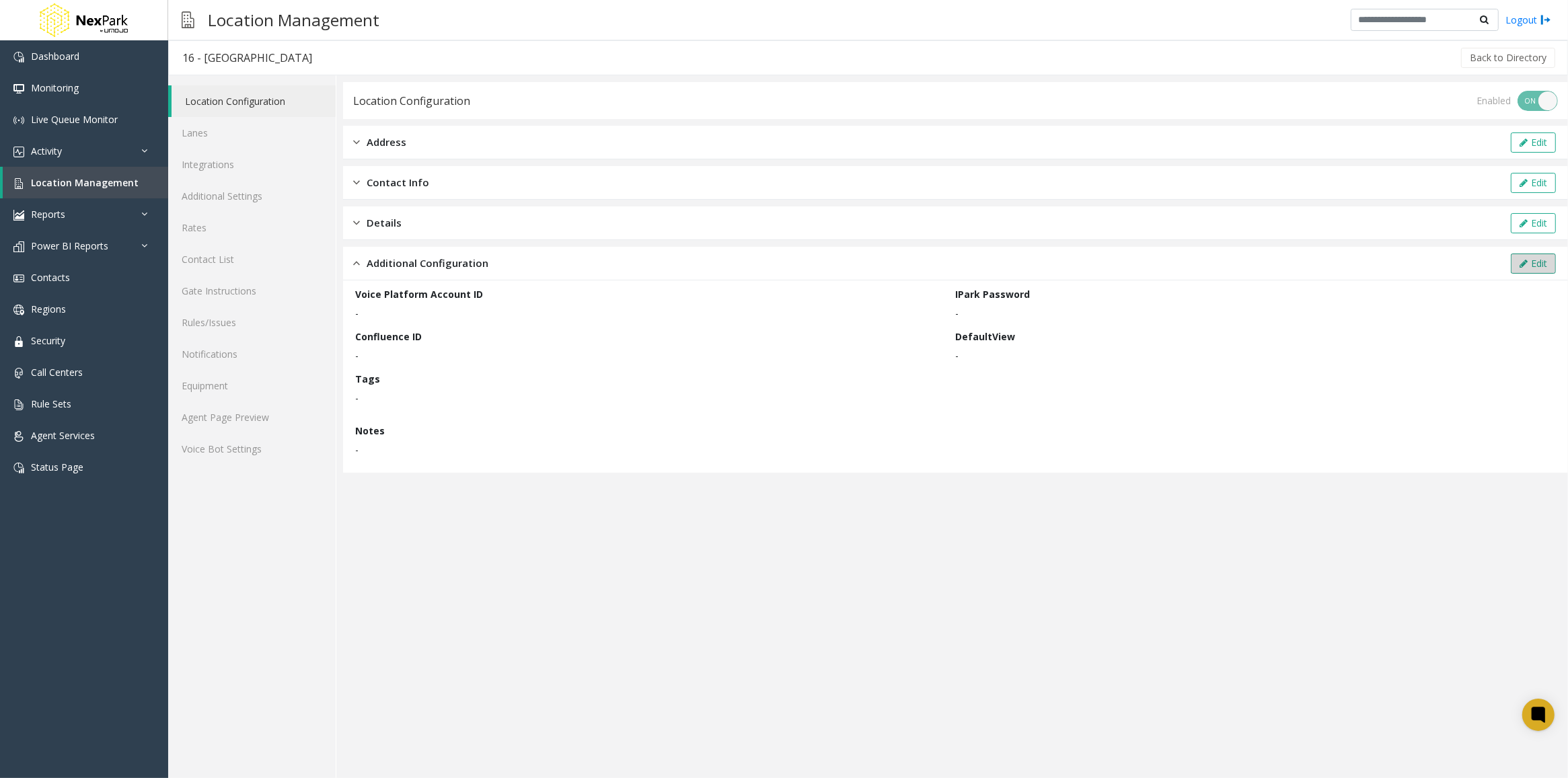
click at [1540, 264] on button "Edit" at bounding box center [1533, 264] width 45 height 20
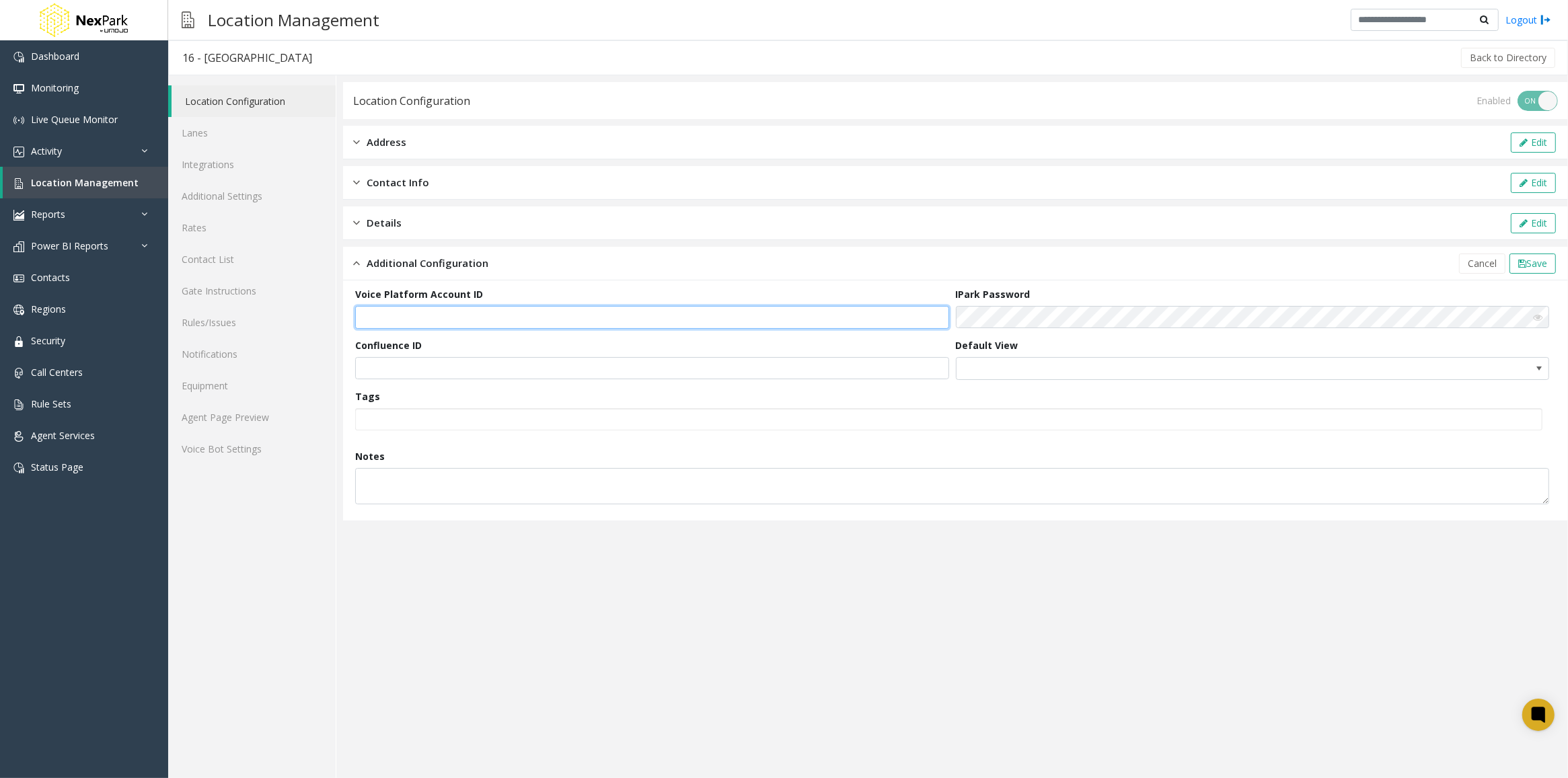
click at [498, 315] on input "text" at bounding box center [652, 316] width 594 height 23
paste input "**********"
type input "**********"
click at [1530, 263] on span "Save" at bounding box center [1536, 263] width 20 height 13
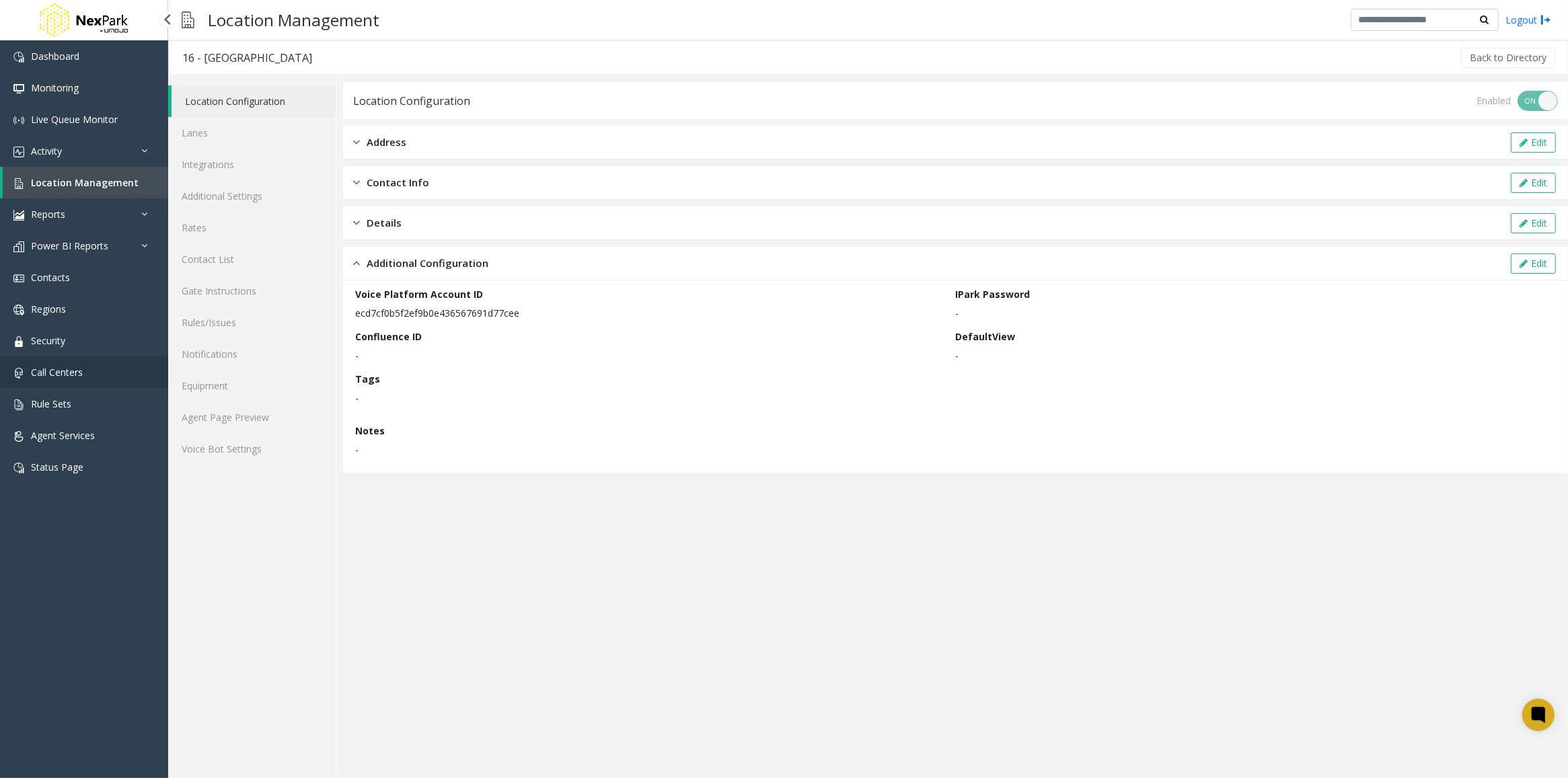
click at [52, 366] on span "Call Centers" at bounding box center [56, 372] width 52 height 13
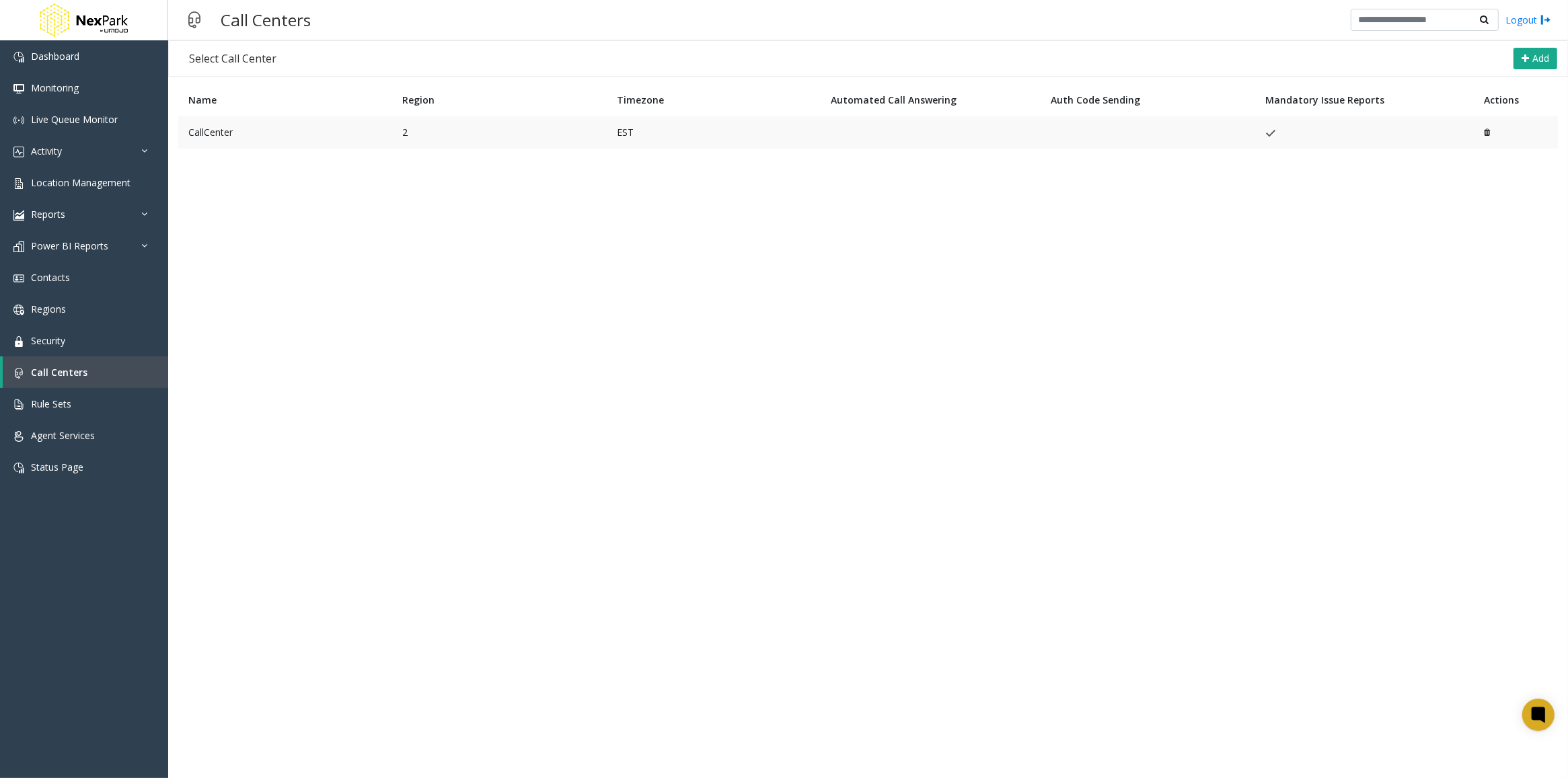
click at [539, 131] on td "2" at bounding box center [498, 132] width 214 height 32
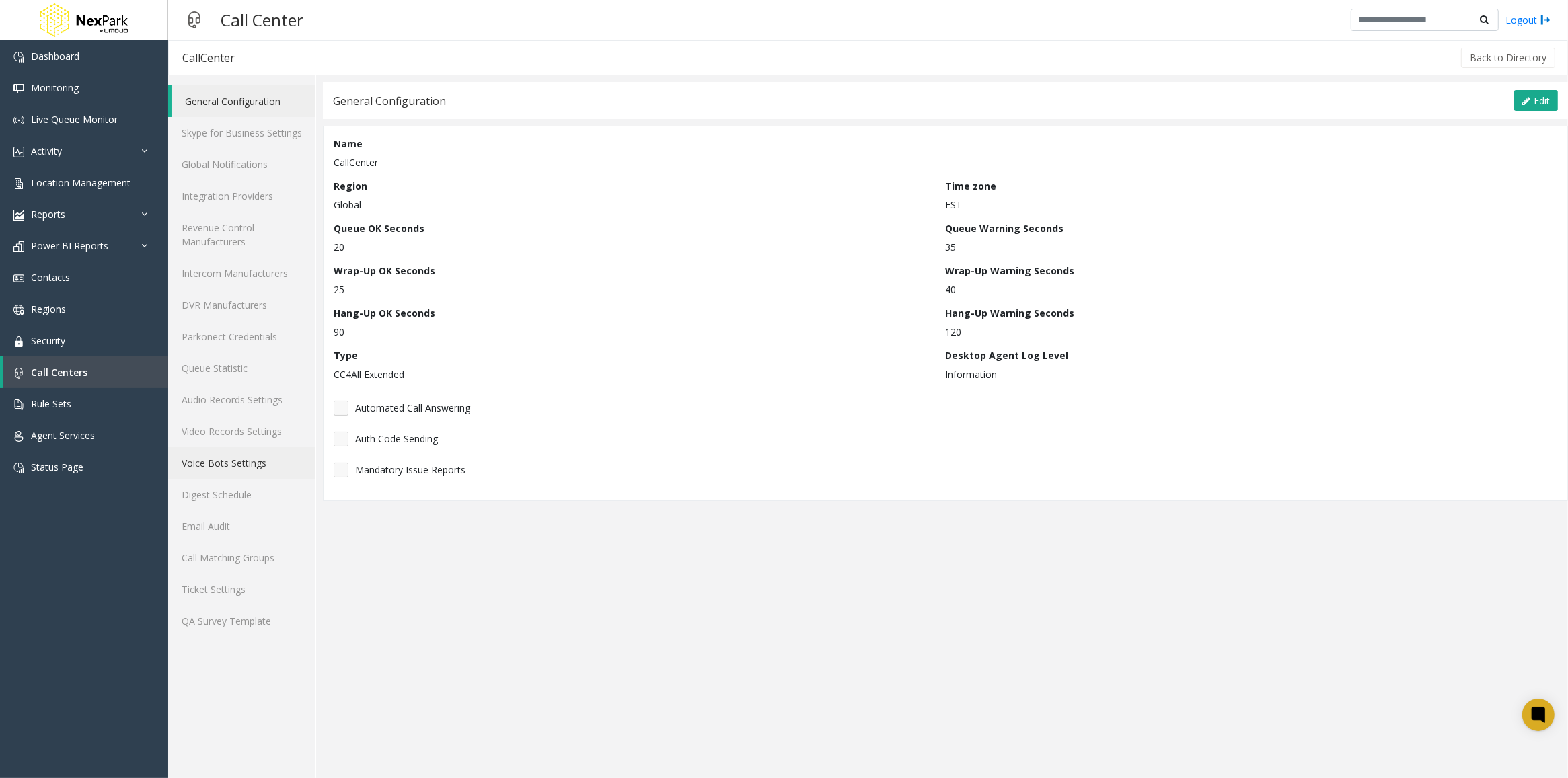
click at [219, 465] on link "Voice Bots Settings" at bounding box center [242, 462] width 148 height 32
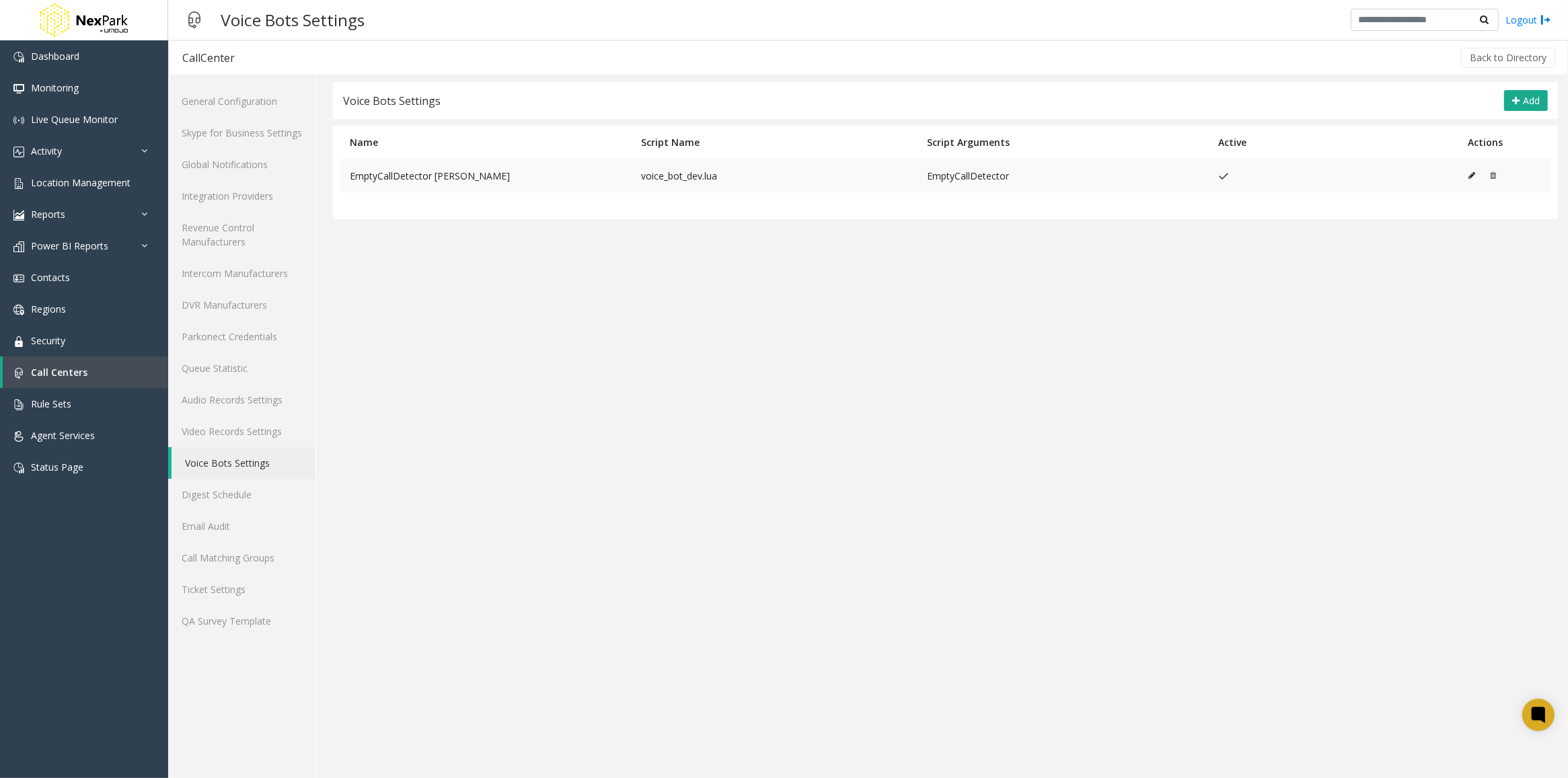
click at [1473, 176] on icon at bounding box center [1472, 175] width 7 height 8
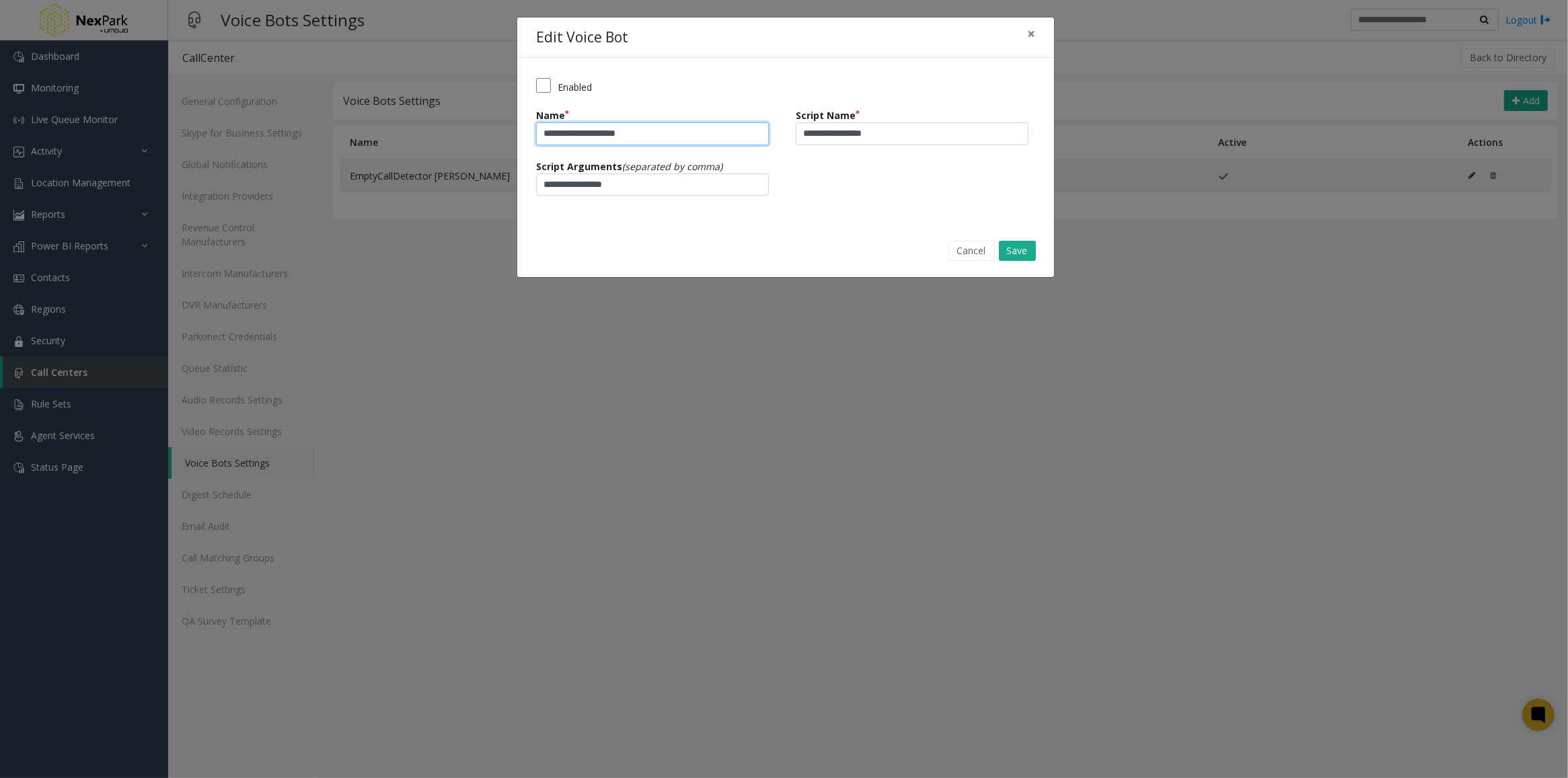
click at [632, 132] on input "**********" at bounding box center [652, 133] width 233 height 23
type input "**********"
drag, startPoint x: 851, startPoint y: 138, endPoint x: 865, endPoint y: 138, distance: 14.0
click at [865, 138] on input "**********" at bounding box center [912, 133] width 233 height 23
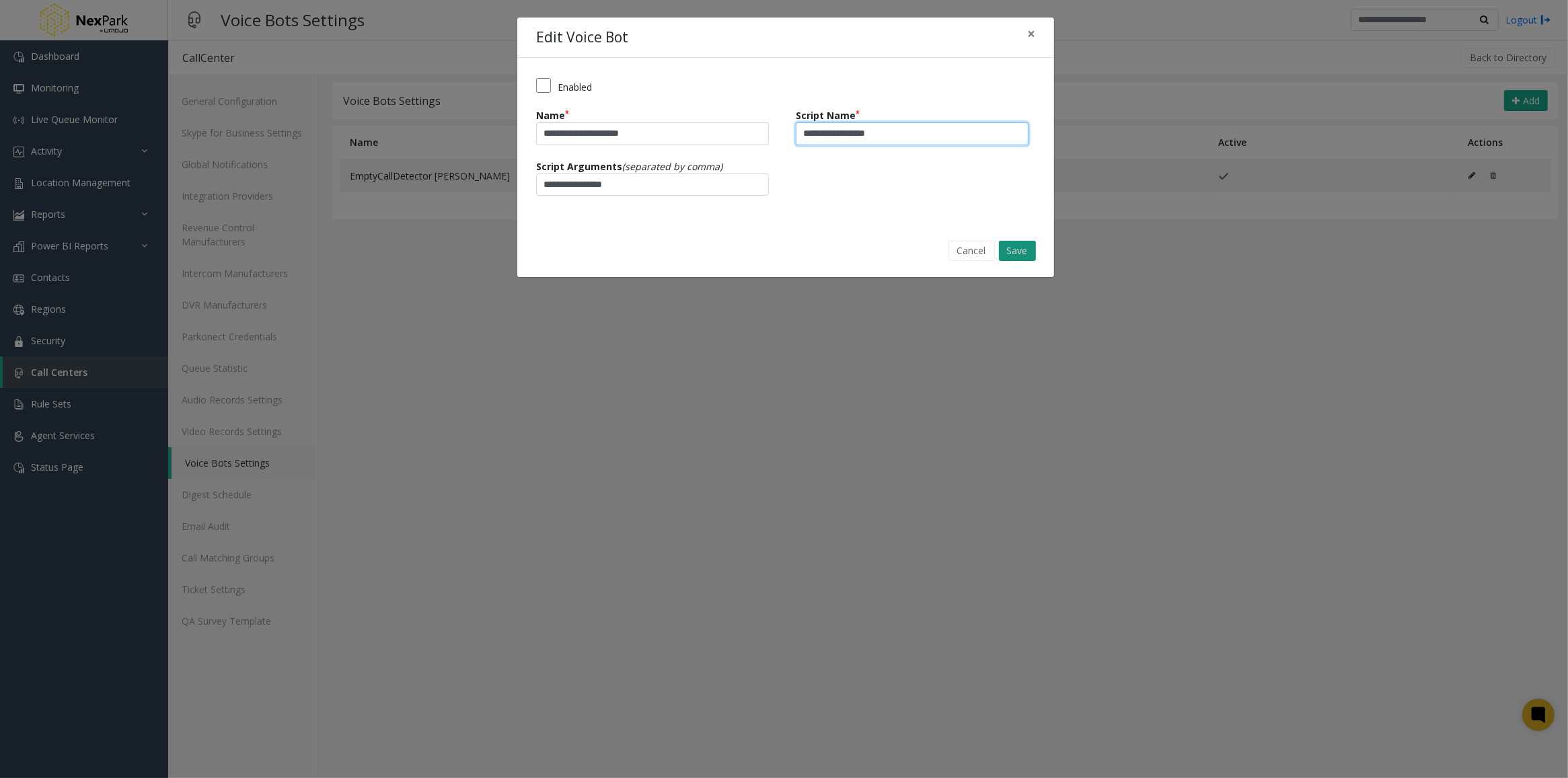
type input "**********"
click at [1017, 253] on button "Save" at bounding box center [1017, 251] width 37 height 20
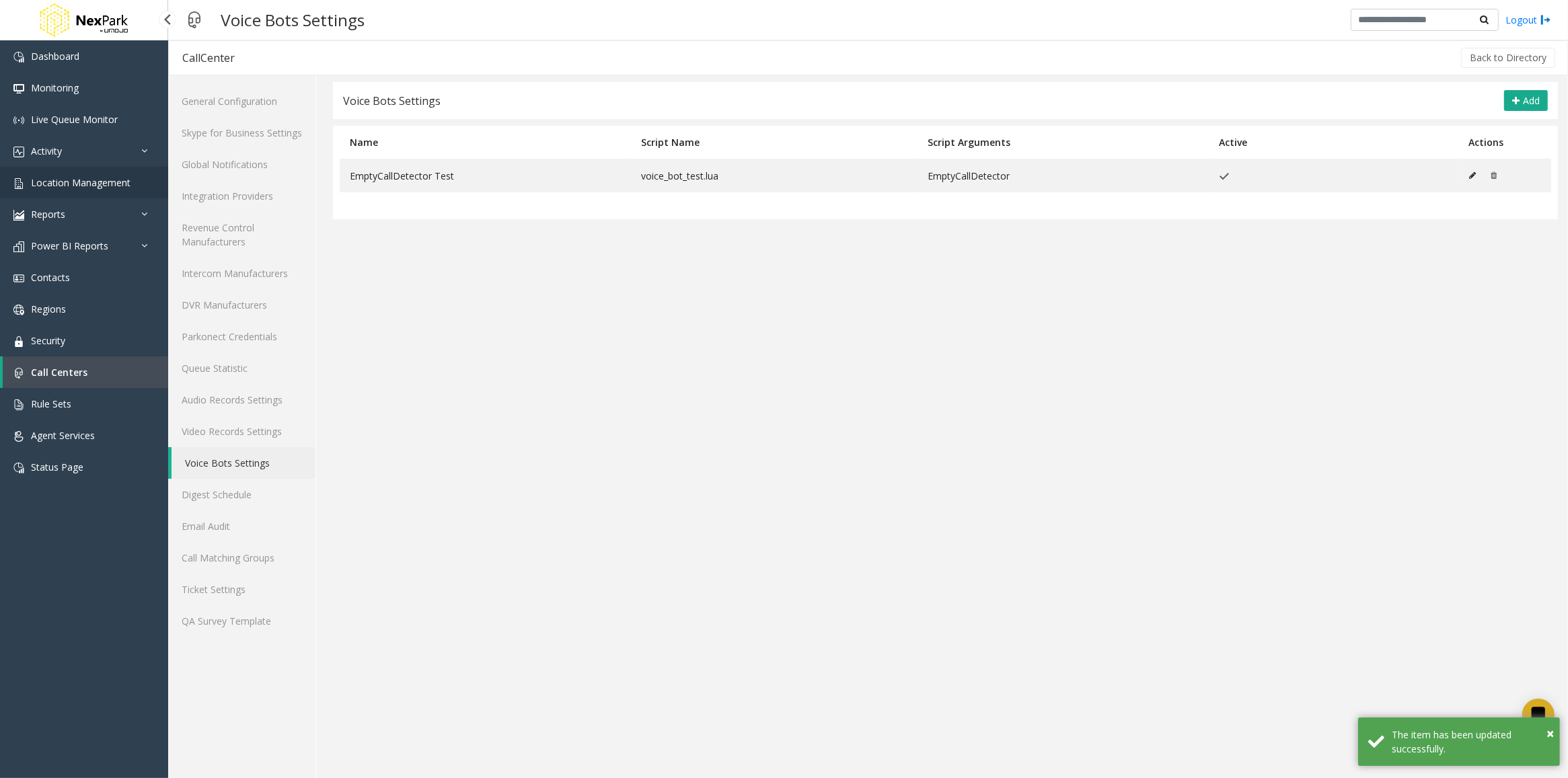
click at [96, 192] on link "Location Management" at bounding box center [84, 182] width 168 height 32
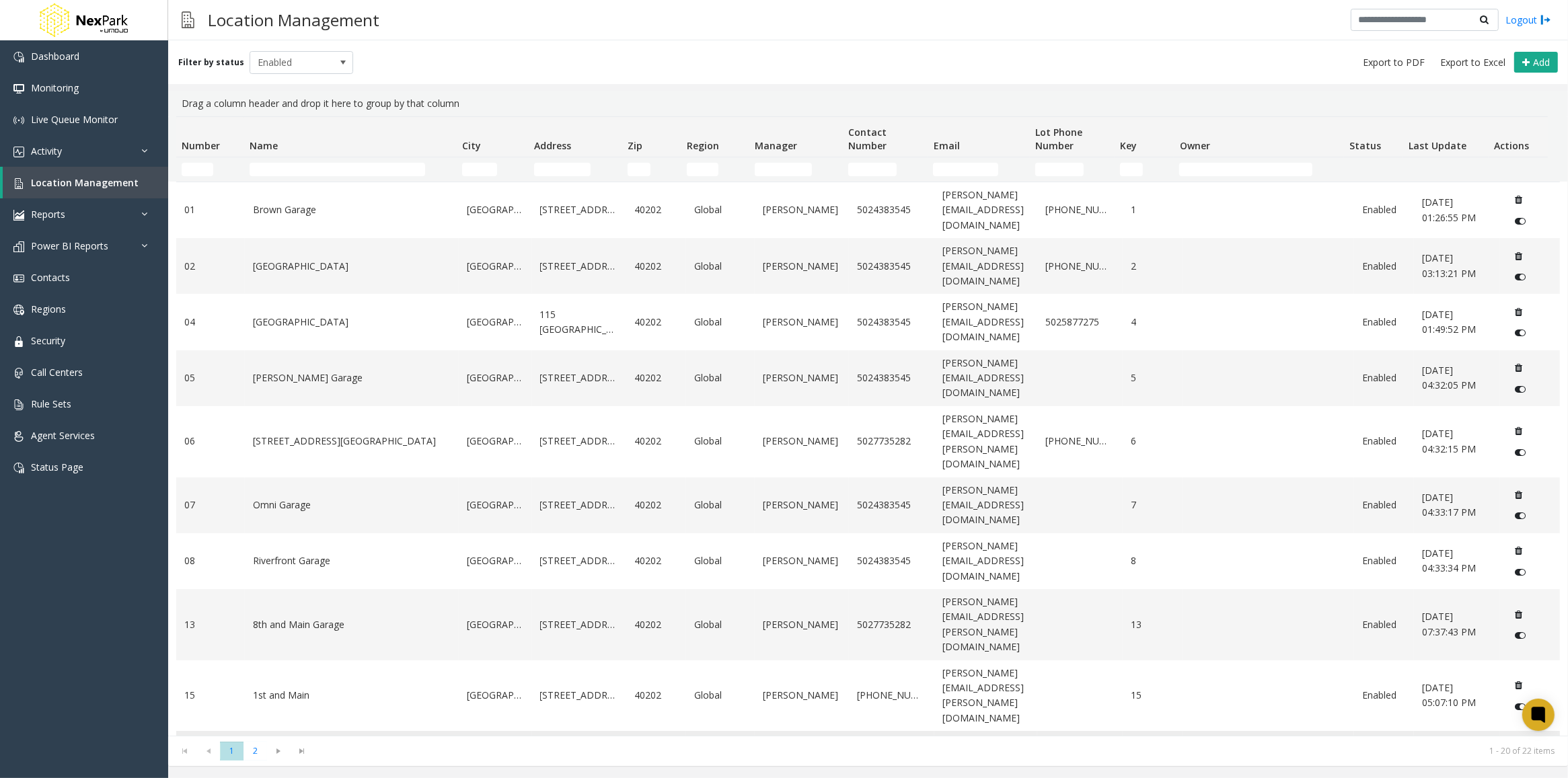
click at [319, 752] on link "[GEOGRAPHIC_DATA]" at bounding box center [352, 758] width 198 height 15
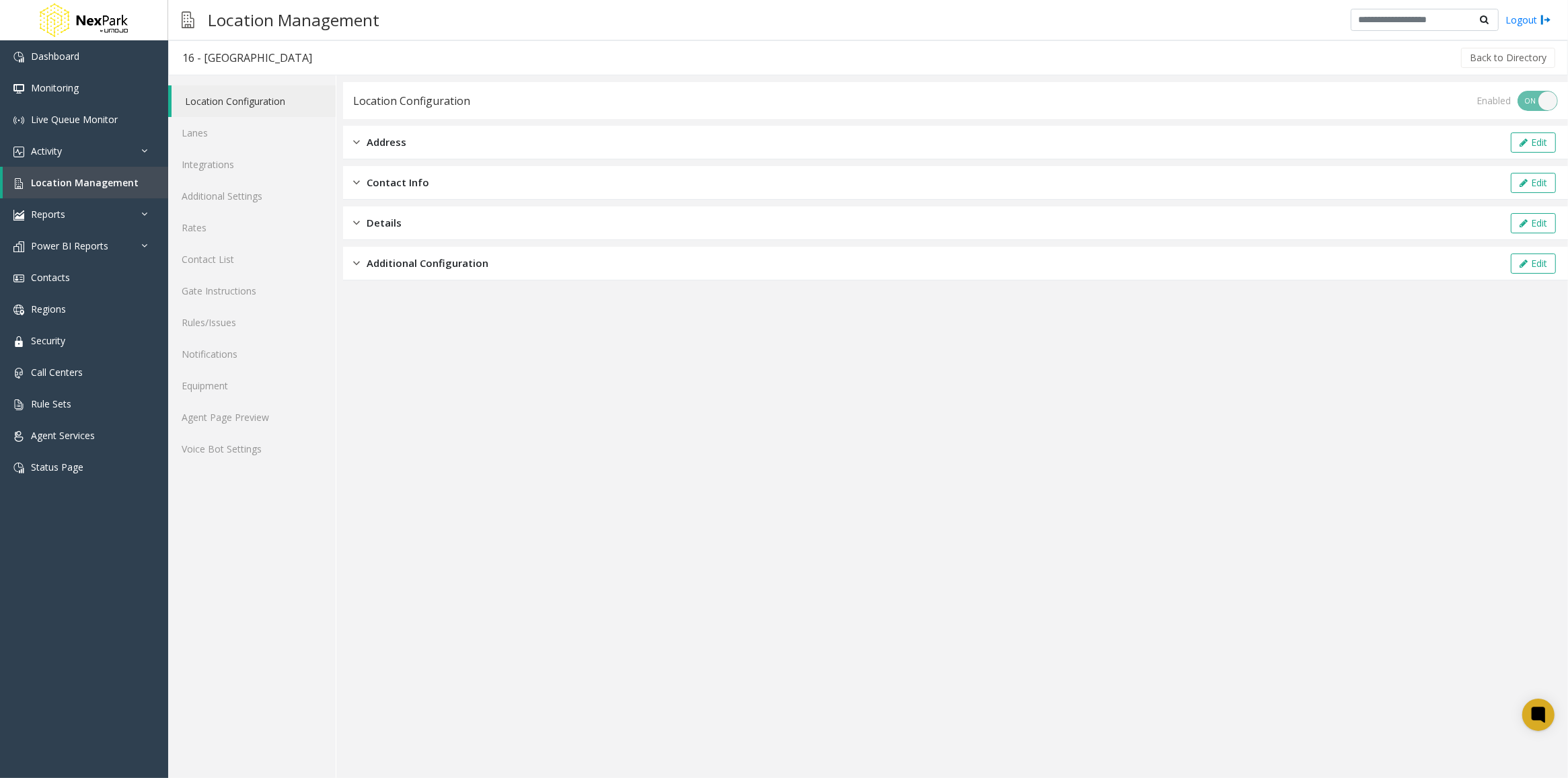
click at [399, 267] on span "Additional Configuration" at bounding box center [427, 263] width 122 height 15
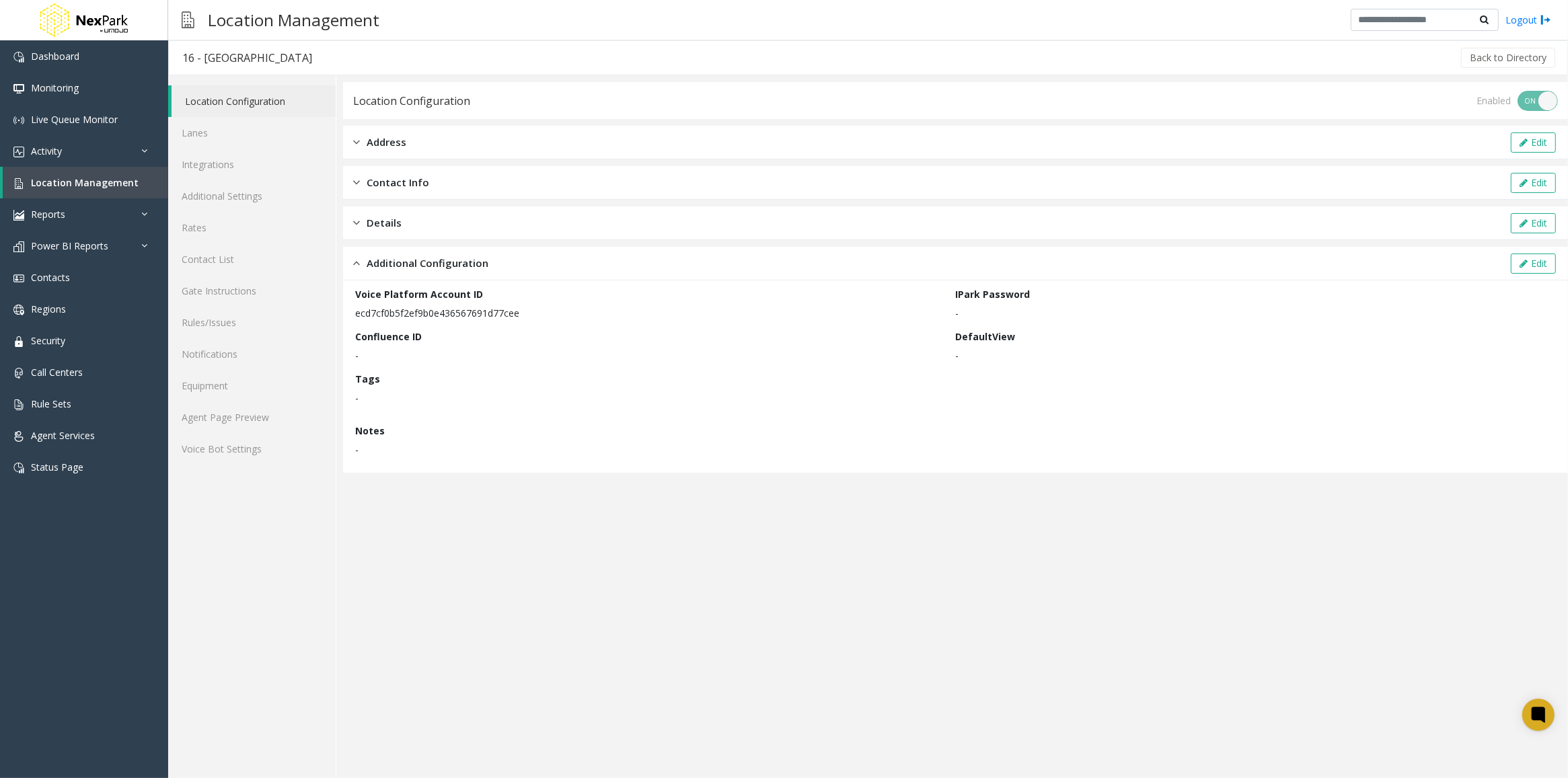
click at [398, 270] on span "Additional Configuration" at bounding box center [427, 263] width 122 height 15
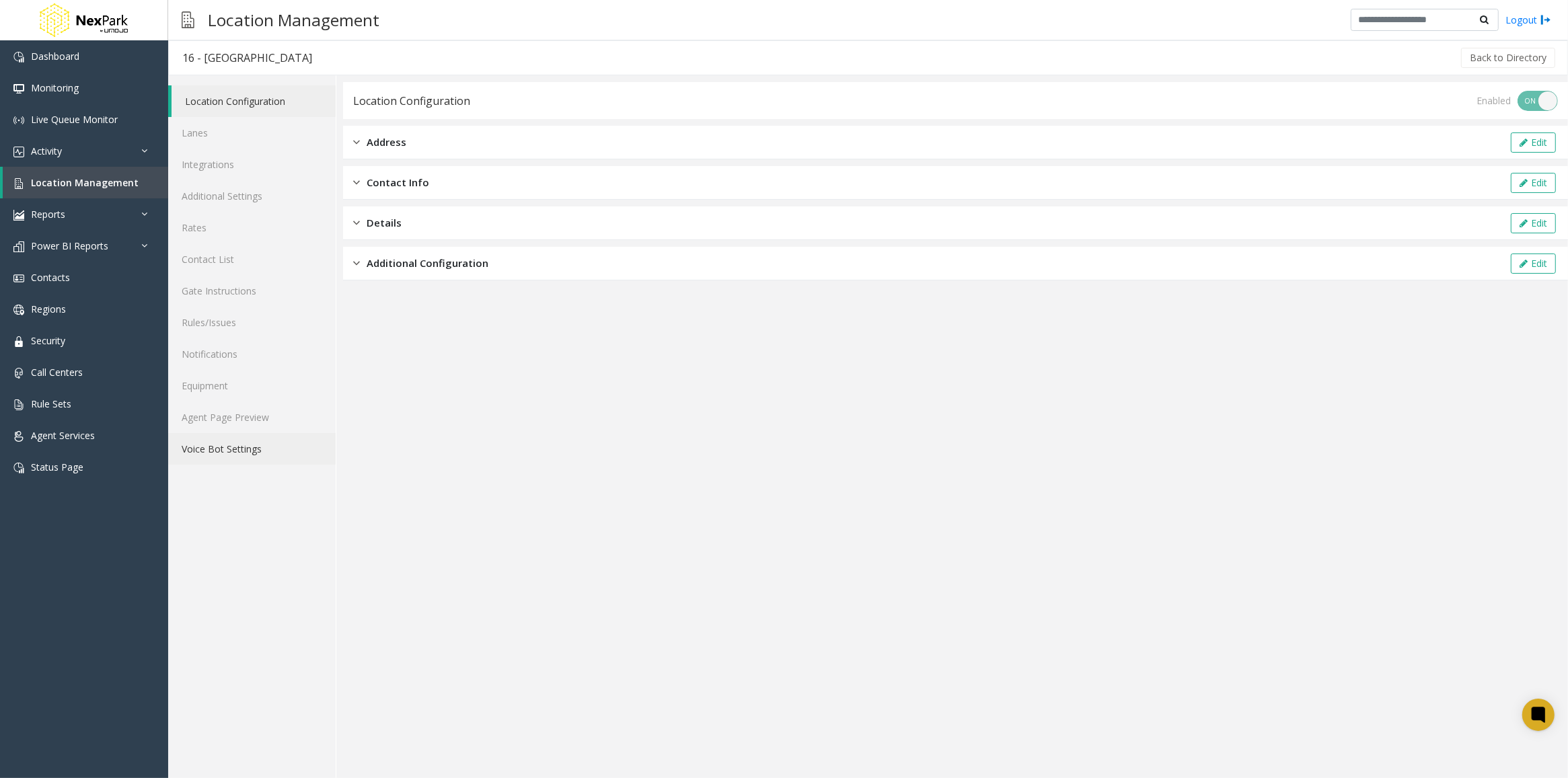
click at [246, 458] on link "Voice Bot Settings" at bounding box center [252, 448] width 167 height 32
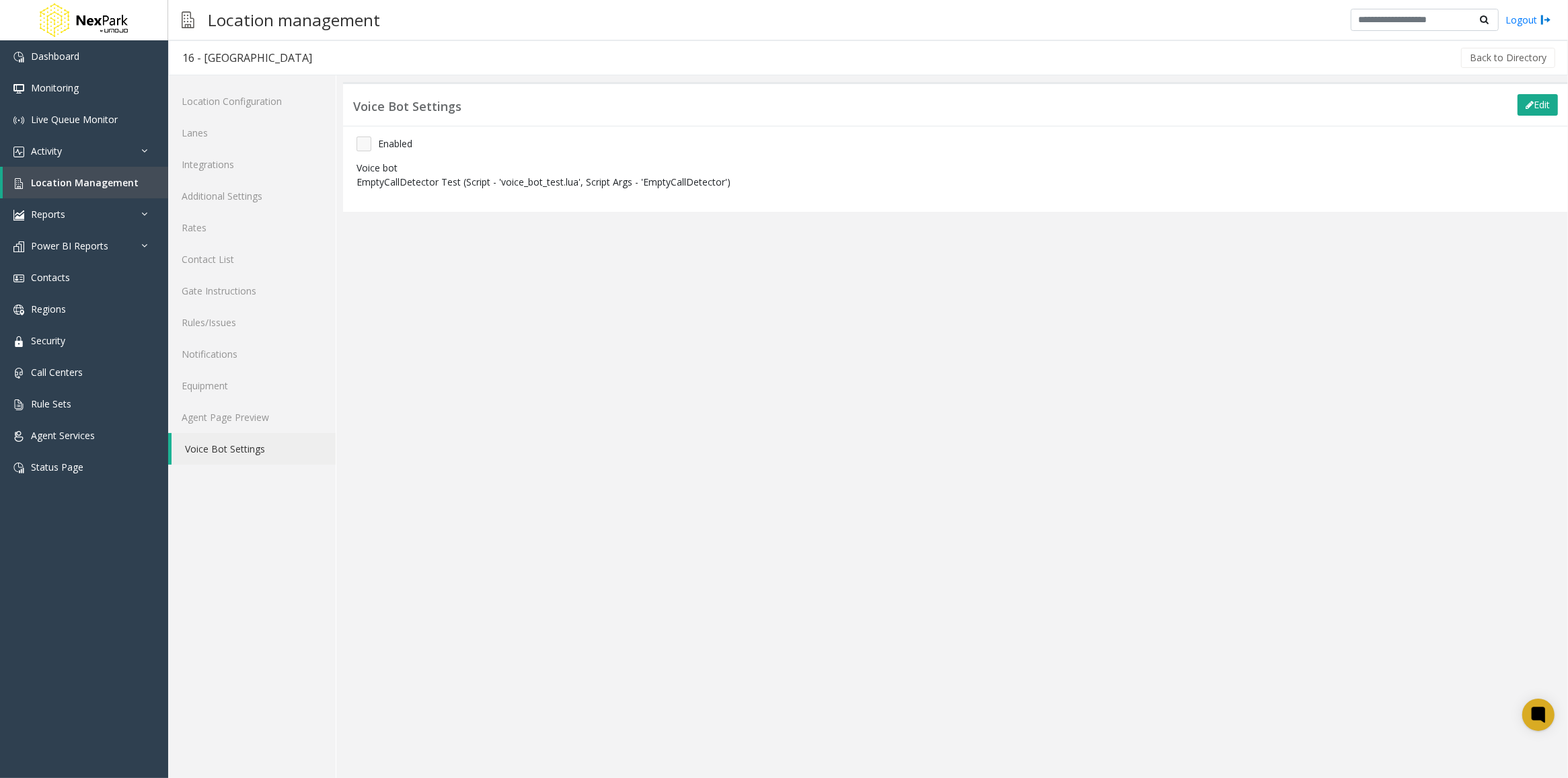
click at [508, 367] on app-voicebot "Voice Bot Settings Edit Save changes Cancel Enabled Voice bot EmptyCallDetector…" at bounding box center [955, 429] width 1225 height 695
click at [1534, 111] on button "Edit" at bounding box center [1537, 104] width 40 height 21
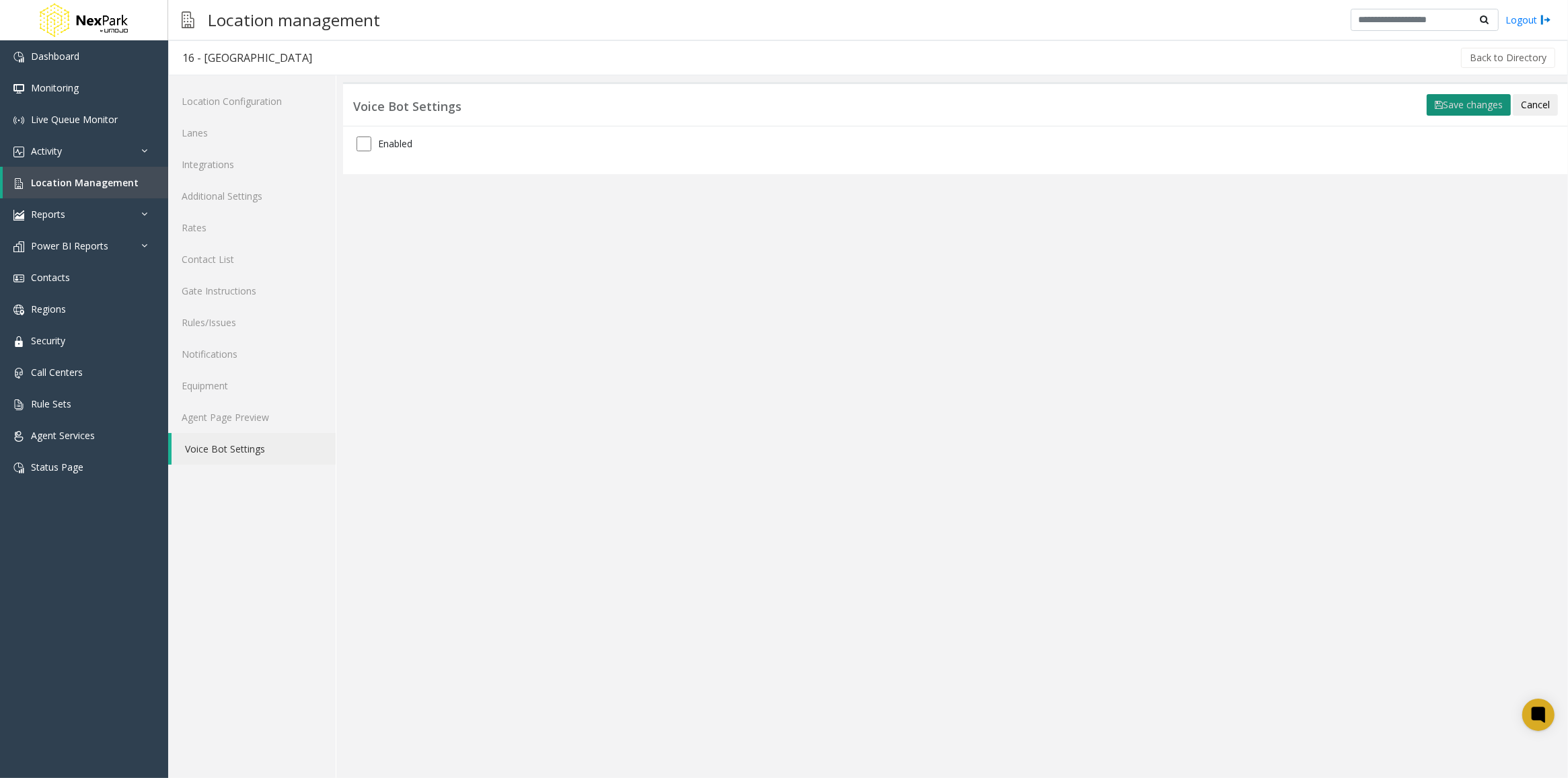
click at [1473, 103] on button "Save changes" at bounding box center [1468, 104] width 84 height 21
click at [1545, 102] on button "Edit" at bounding box center [1537, 104] width 40 height 21
click at [378, 140] on label "Enabled" at bounding box center [395, 143] width 34 height 15
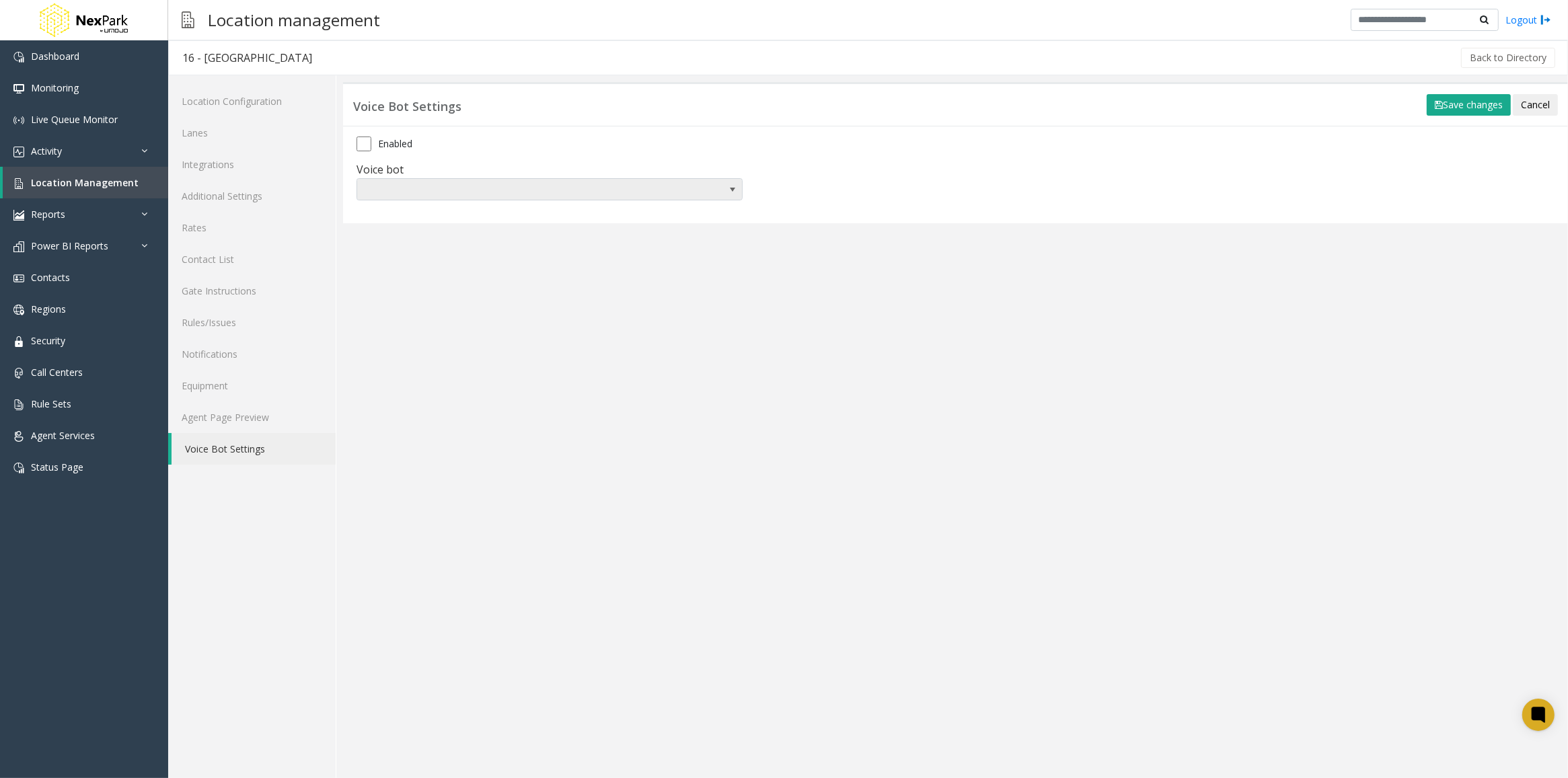
click at [468, 189] on span at bounding box center [510, 189] width 307 height 21
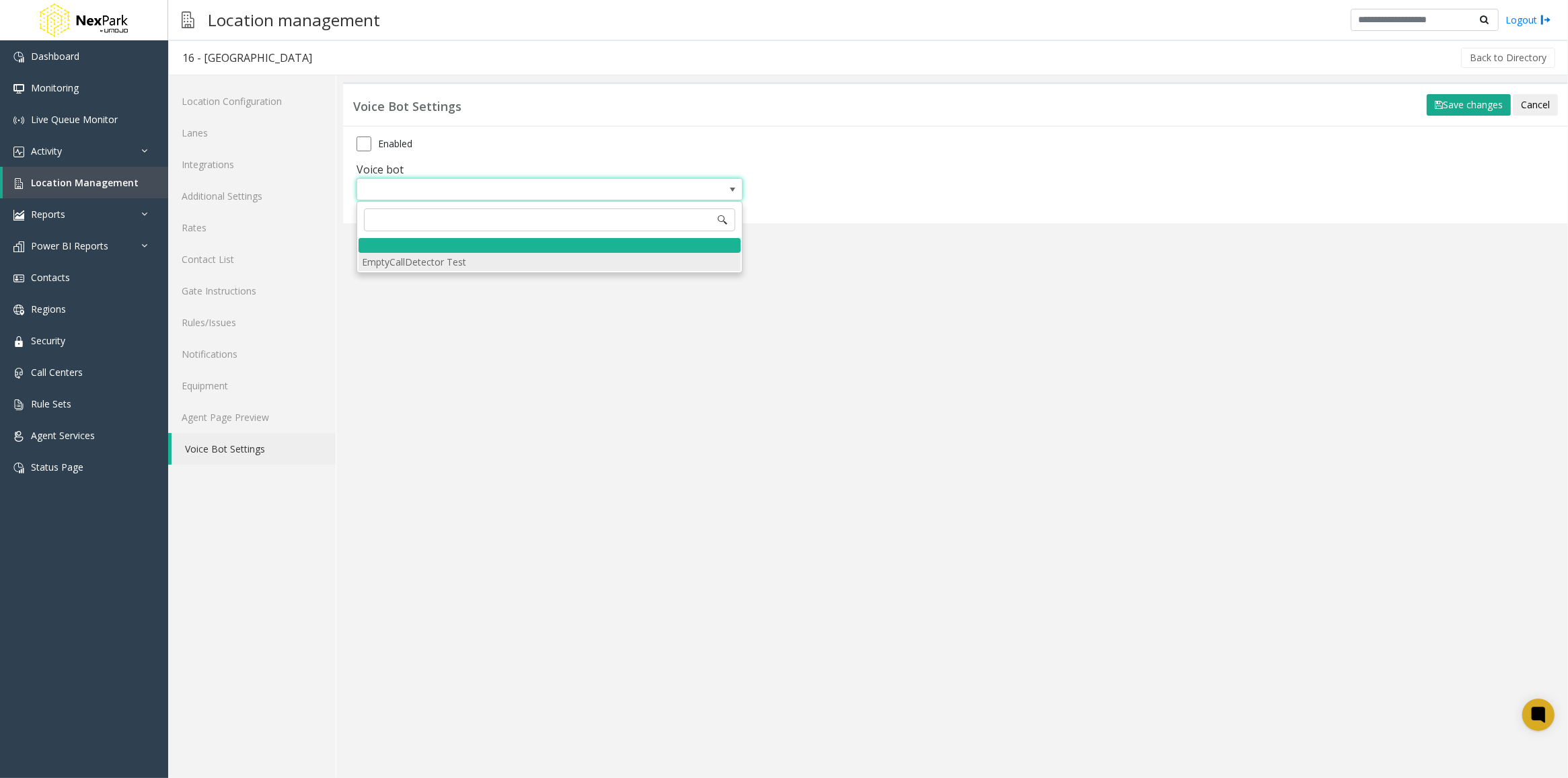
click at [455, 263] on li "EmptyCallDetector Test" at bounding box center [550, 261] width 382 height 18
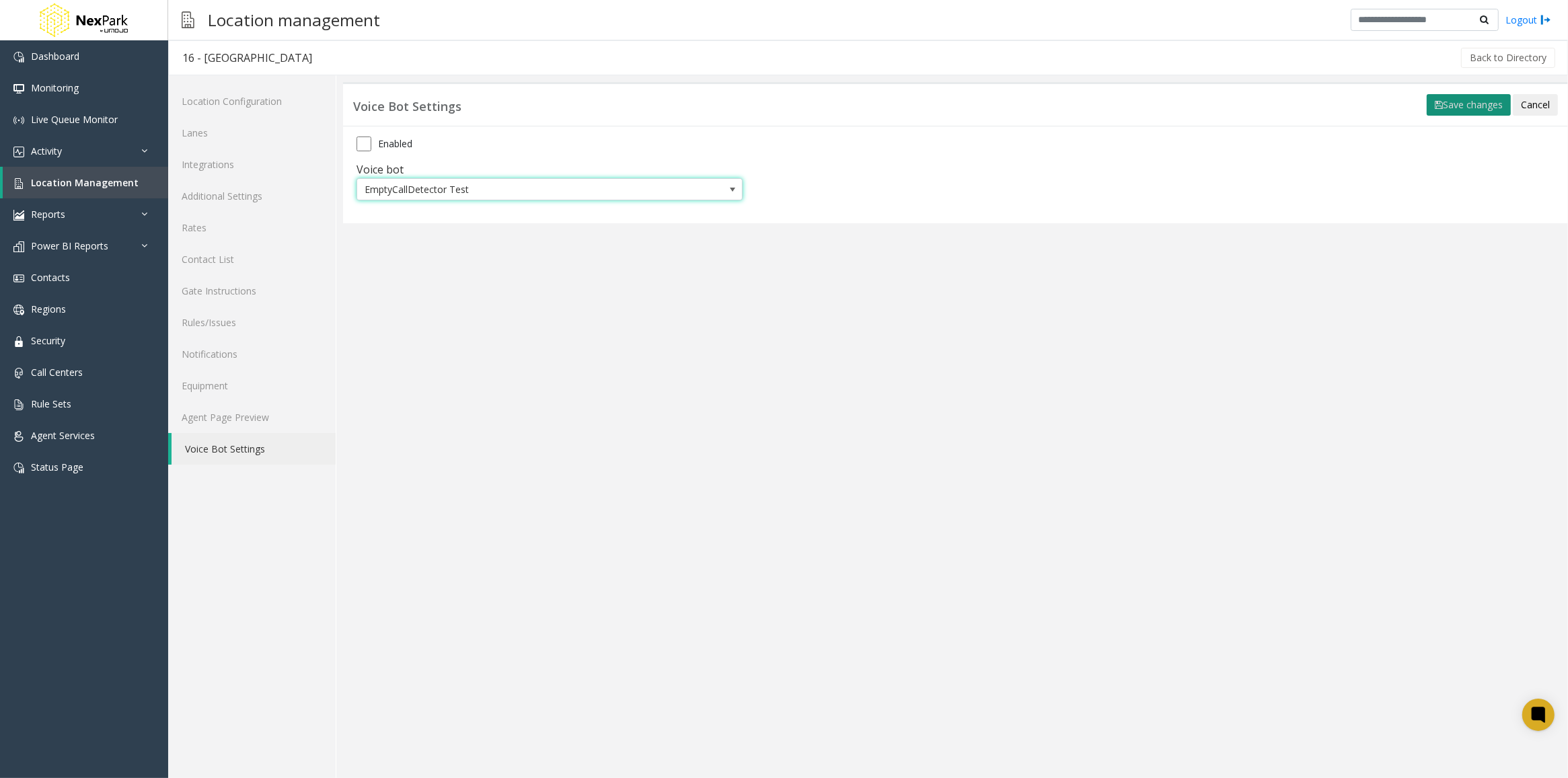
click at [1443, 107] on button "Save changes" at bounding box center [1468, 104] width 84 height 21
